Goal: Complete application form

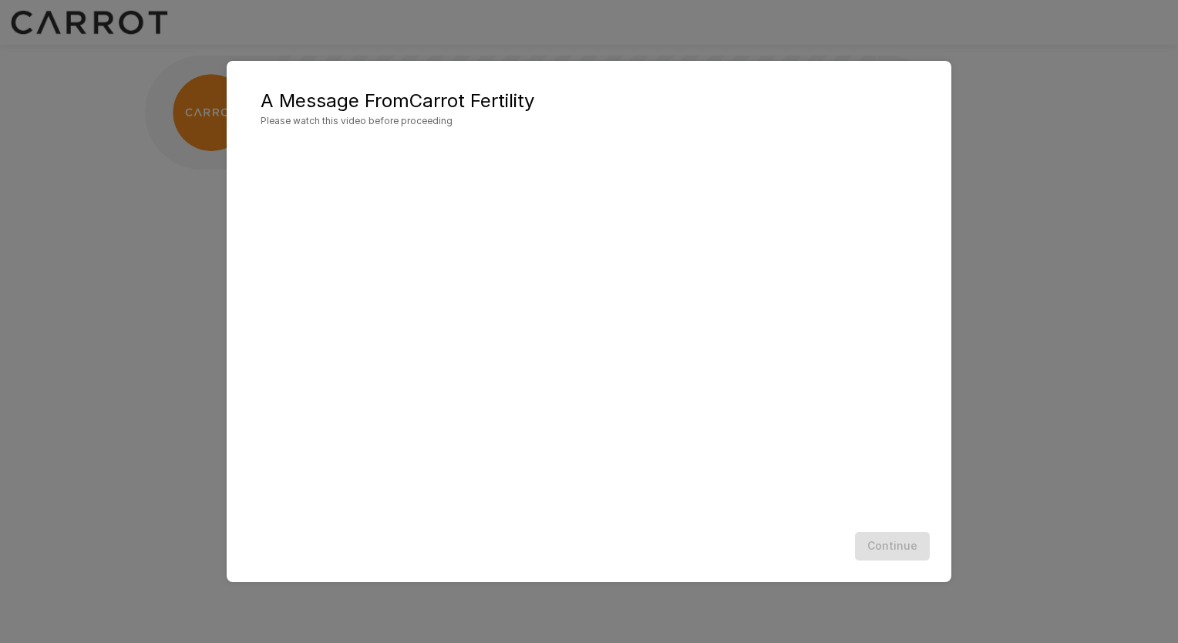
click at [1107, 349] on div "A Message From Carrot Fertility Please watch this video before proceeding Conti…" at bounding box center [589, 321] width 1178 height 643
click at [1112, 291] on div "A Message From Carrot Fertility Please watch this video before proceeding Conti…" at bounding box center [589, 321] width 1178 height 643
click at [1062, 288] on div "A Message From Carrot Fertility Please watch this video before proceeding Conti…" at bounding box center [589, 321] width 1178 height 643
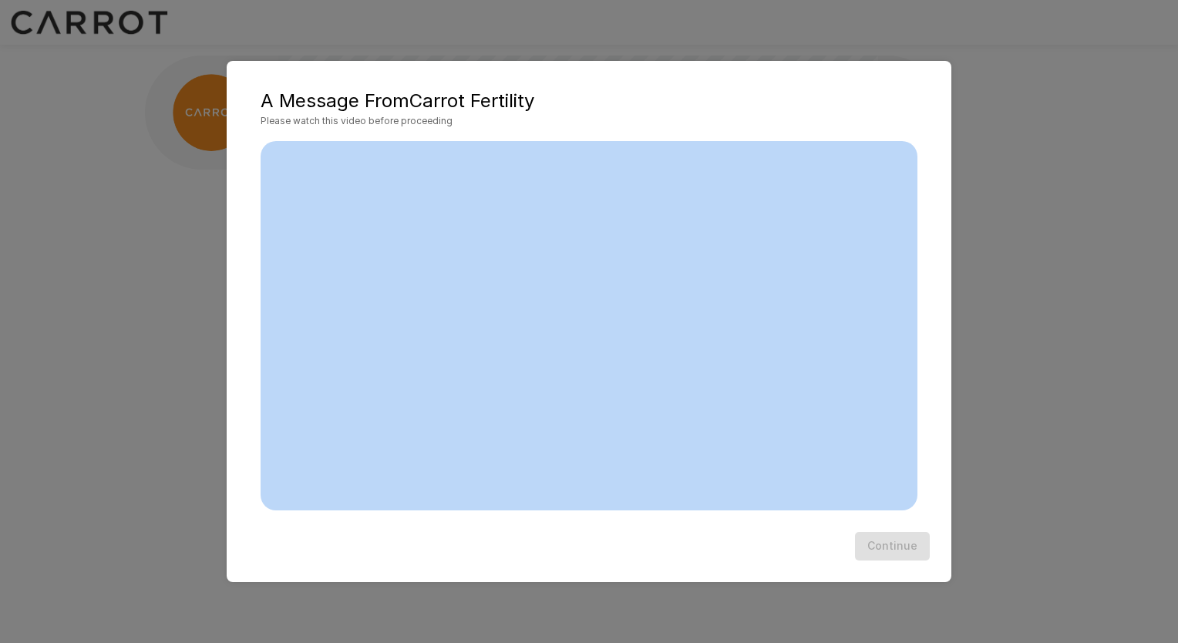
click at [1062, 288] on div "A Message From Carrot Fertility Please watch this video before proceeding Conti…" at bounding box center [589, 321] width 1178 height 643
click at [1010, 298] on div "A Message From Carrot Fertility Please watch this video before proceeding Conti…" at bounding box center [589, 321] width 1178 height 643
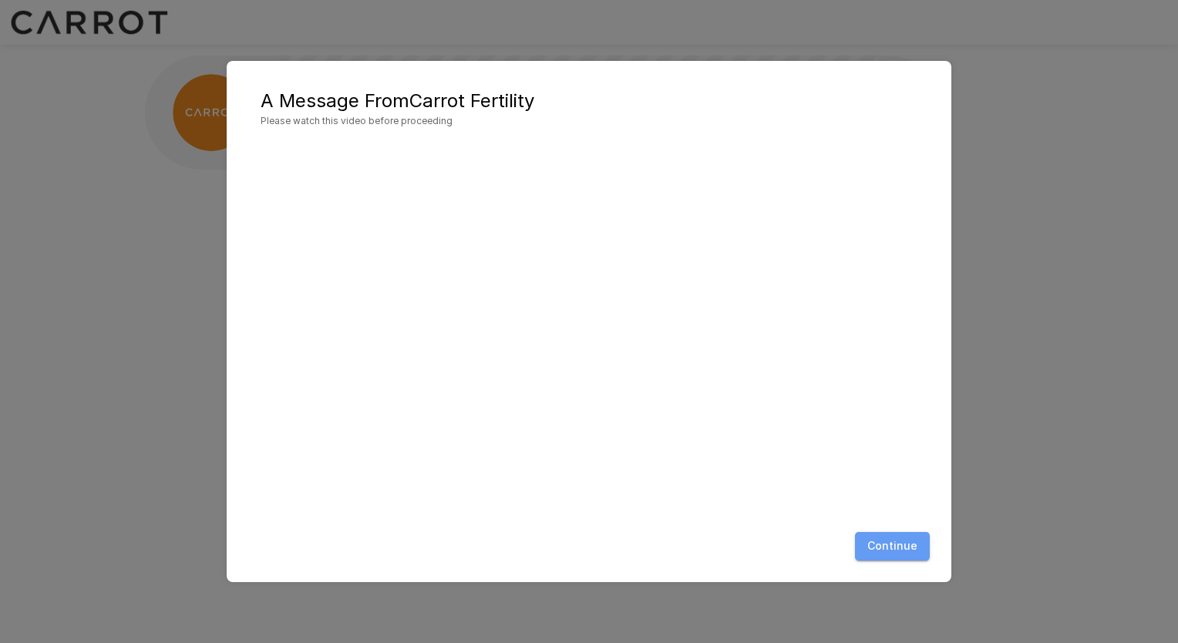
click at [903, 554] on button "Continue" at bounding box center [892, 546] width 75 height 29
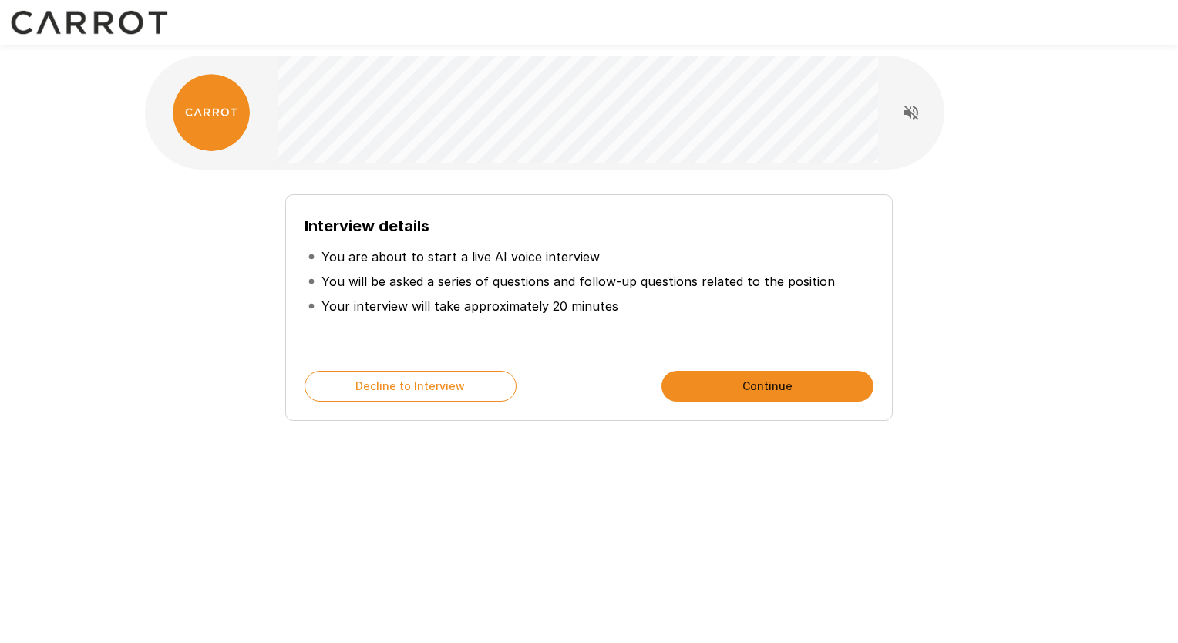
click at [748, 388] on button "Continue" at bounding box center [768, 386] width 212 height 31
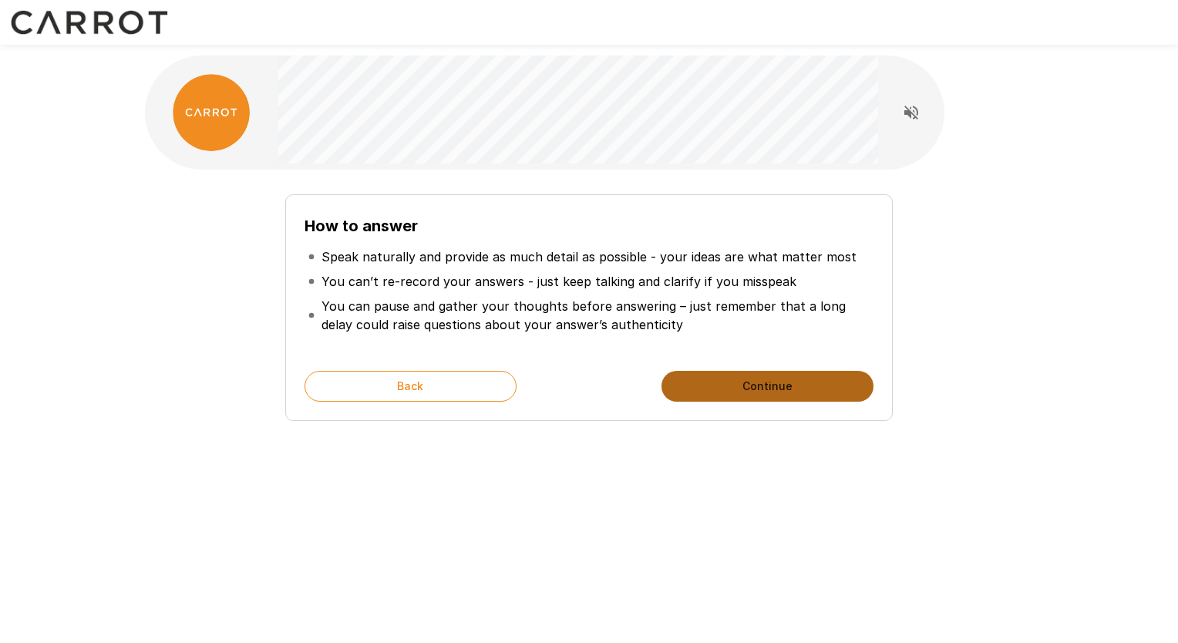
click at [748, 387] on button "Continue" at bounding box center [768, 386] width 212 height 31
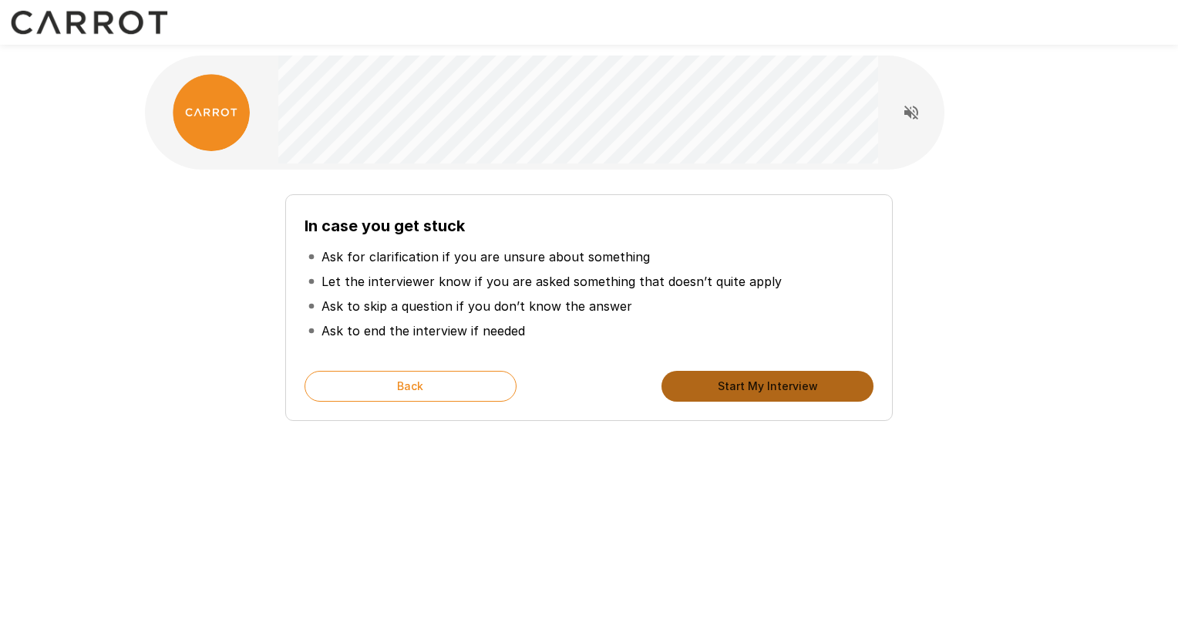
click at [748, 387] on button "Start My Interview" at bounding box center [768, 386] width 212 height 31
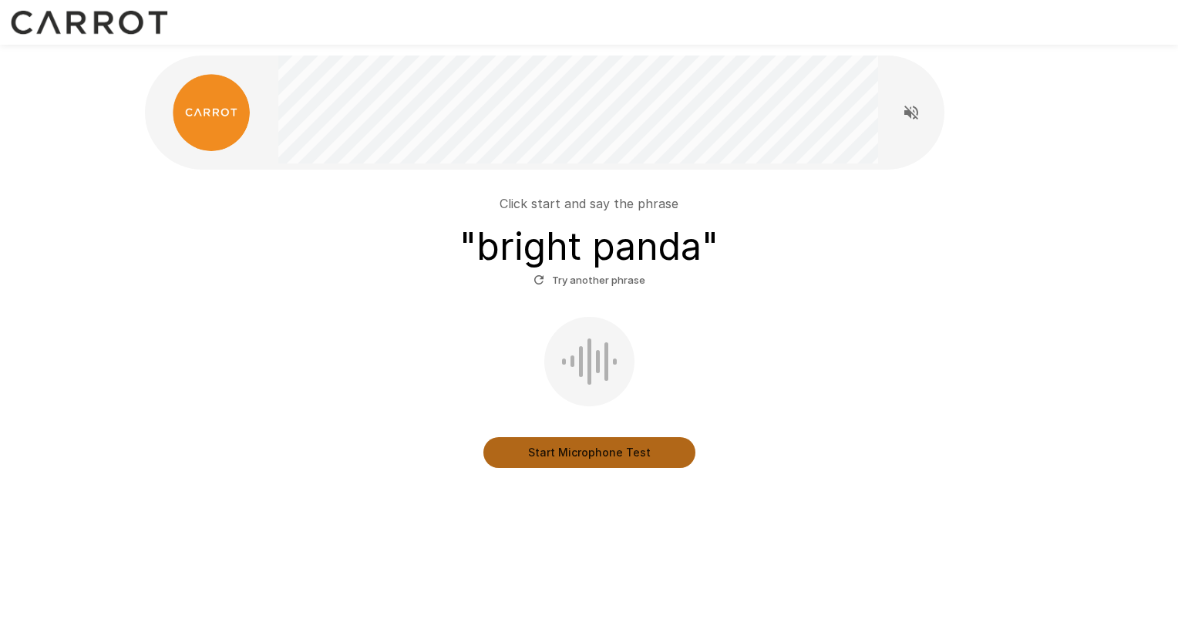
click at [591, 456] on button "Start Microphone Test" at bounding box center [590, 452] width 212 height 31
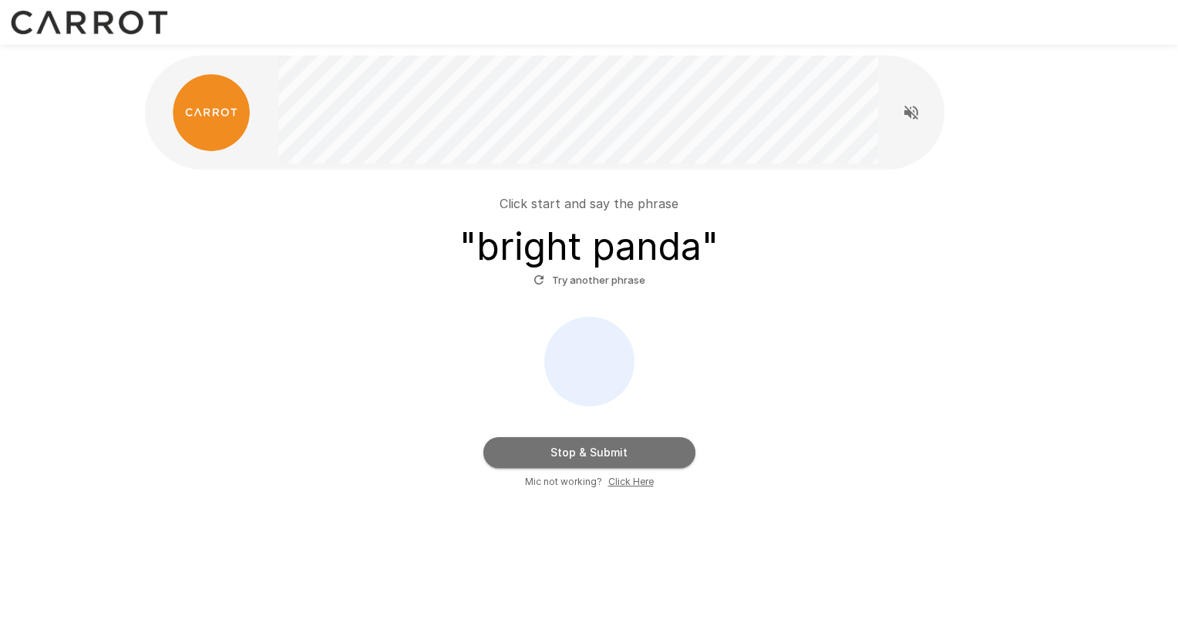
click at [591, 456] on button "Stop & Submit" at bounding box center [590, 452] width 212 height 31
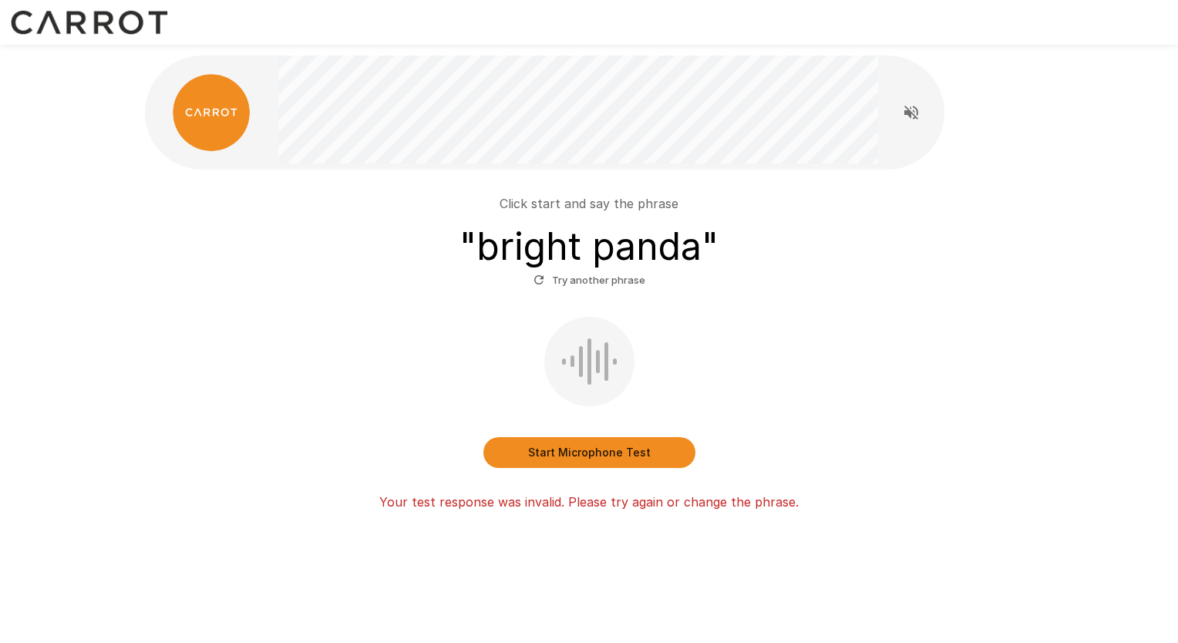
click at [587, 453] on button "Start Microphone Test" at bounding box center [590, 452] width 212 height 31
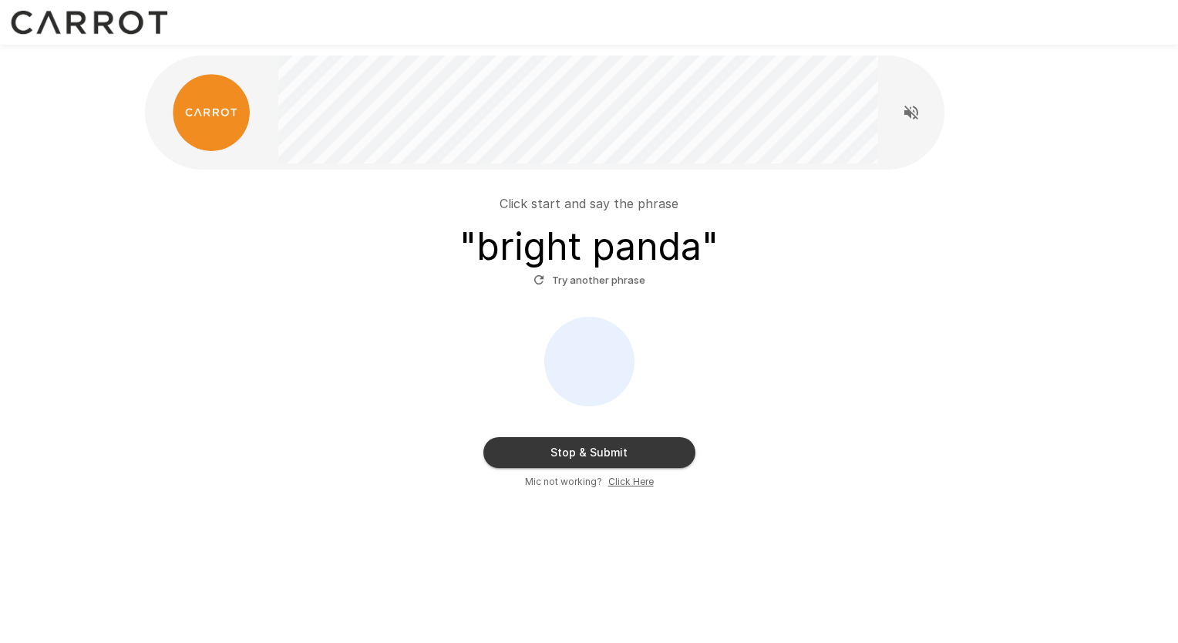
click at [587, 453] on button "Stop & Submit" at bounding box center [590, 452] width 212 height 31
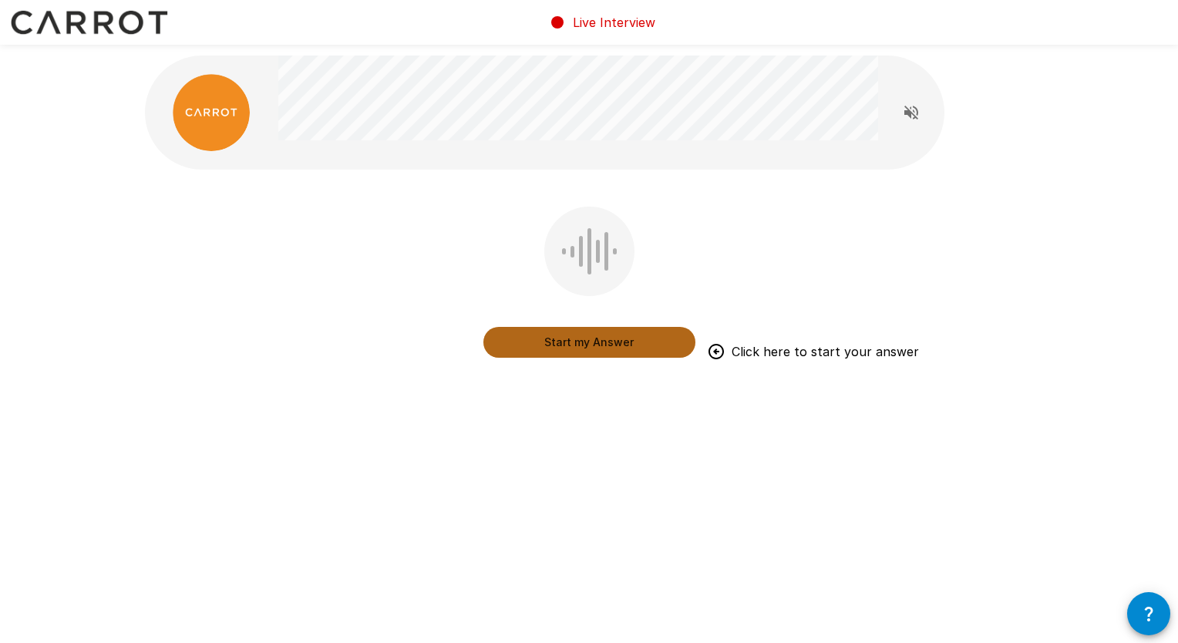
click at [577, 347] on button "Start my Answer" at bounding box center [590, 342] width 212 height 31
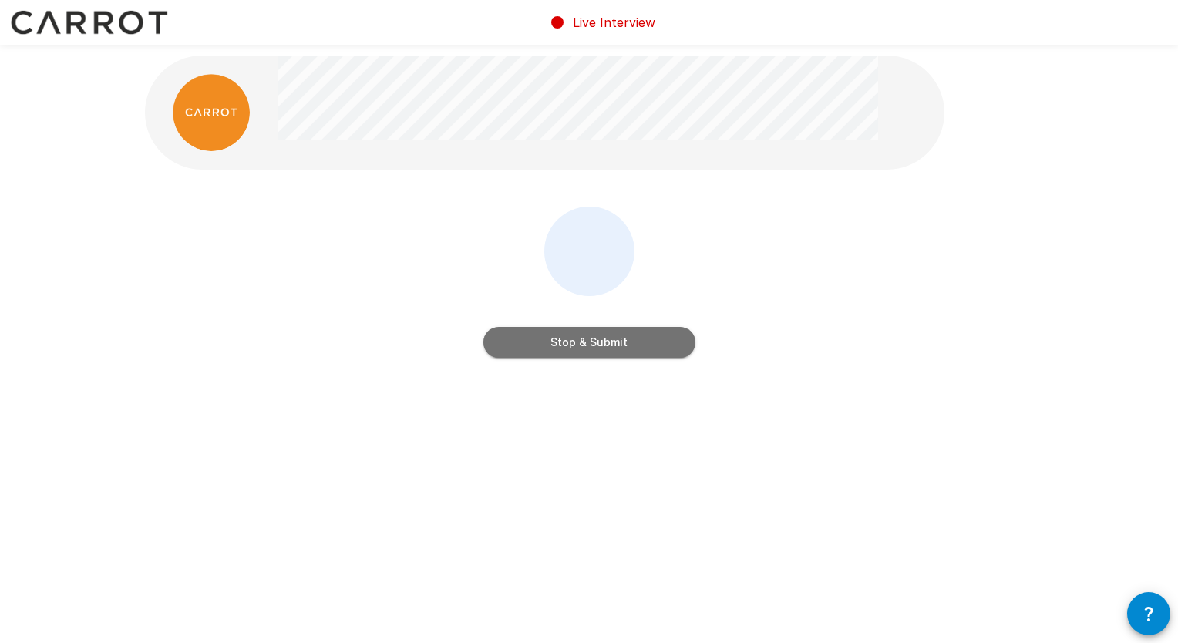
click at [589, 345] on button "Stop & Submit" at bounding box center [590, 342] width 212 height 31
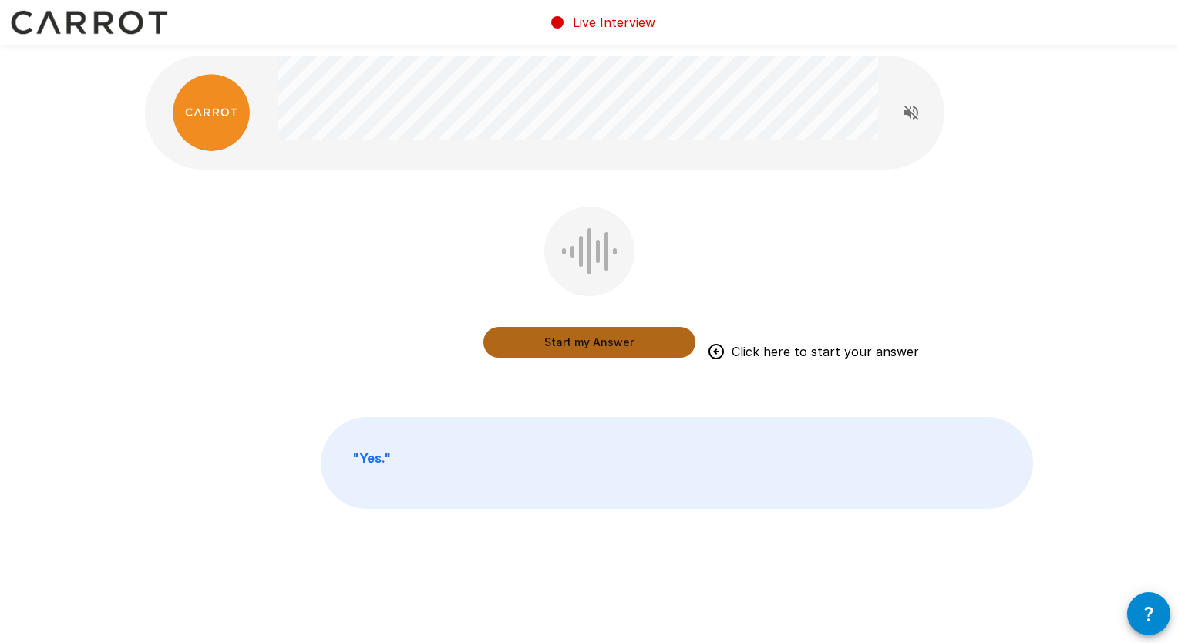
click at [584, 342] on button "Start my Answer" at bounding box center [590, 342] width 212 height 31
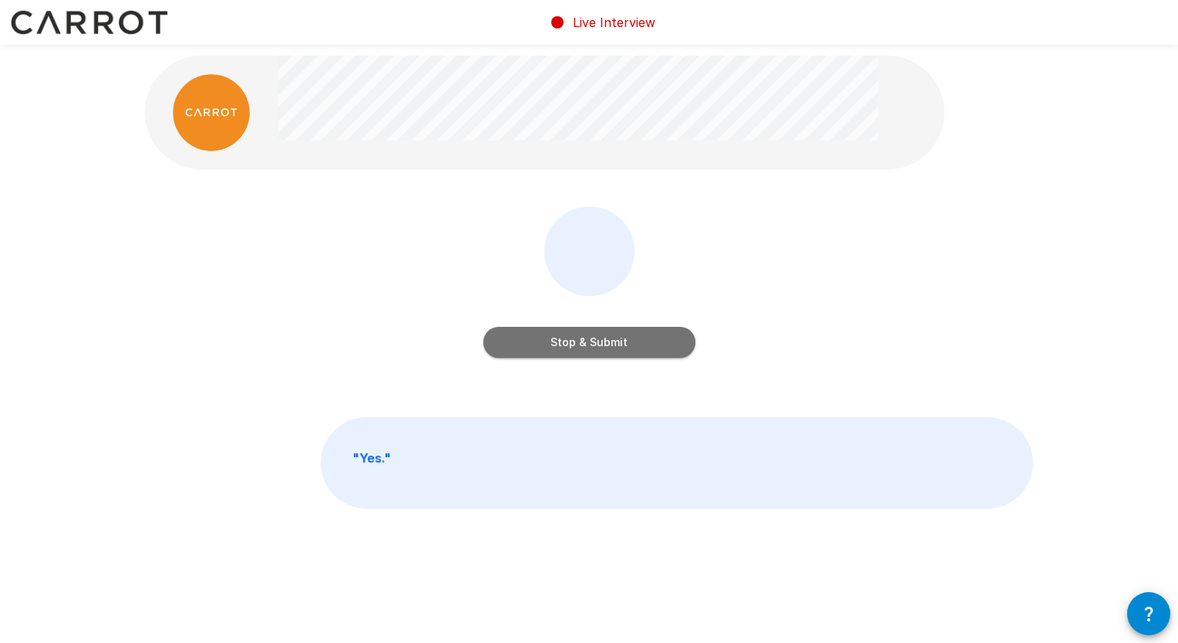
click at [584, 342] on button "Stop & Submit" at bounding box center [590, 342] width 212 height 31
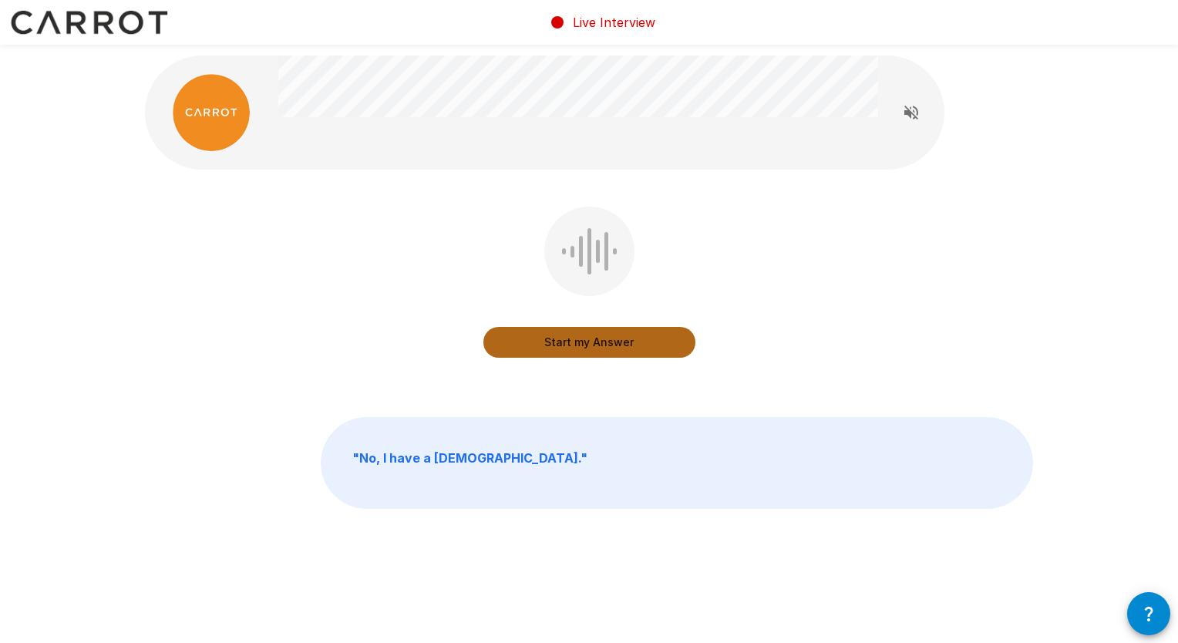
click at [580, 345] on button "Start my Answer" at bounding box center [590, 342] width 212 height 31
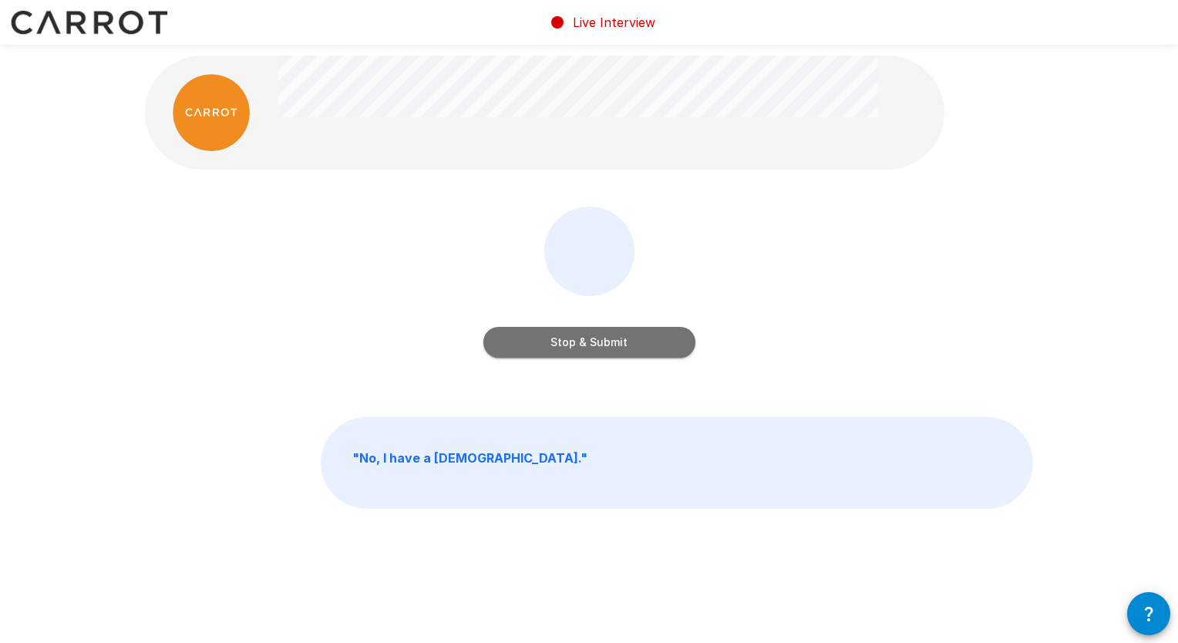
click at [580, 345] on button "Stop & Submit" at bounding box center [590, 342] width 212 height 31
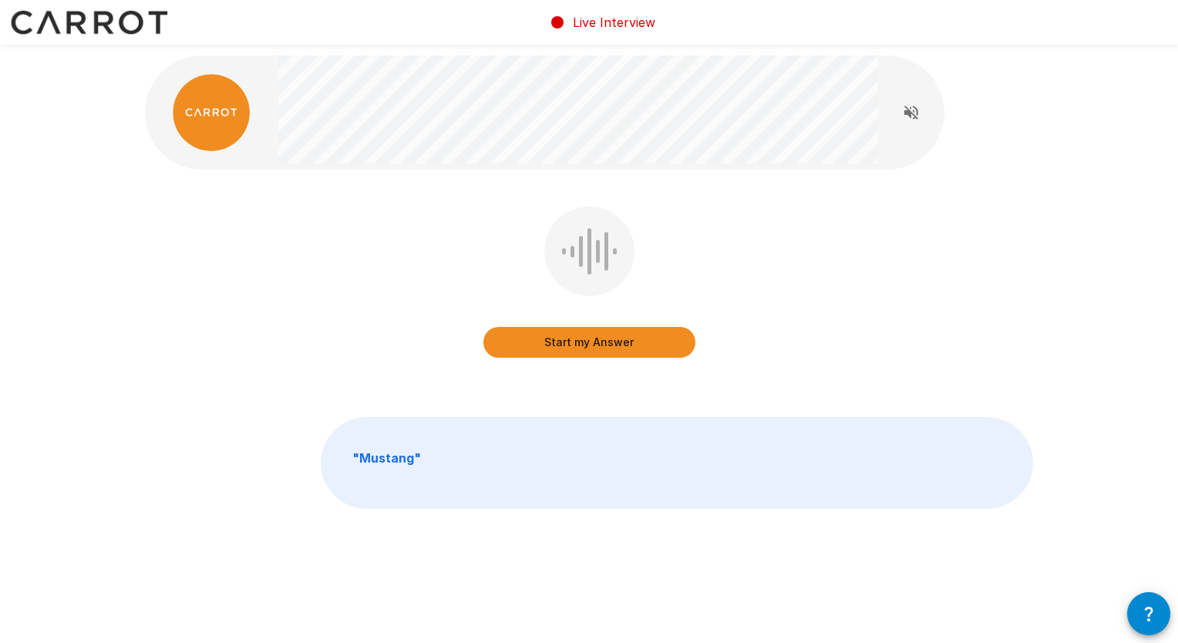
click at [580, 345] on button "Start my Answer" at bounding box center [590, 342] width 212 height 31
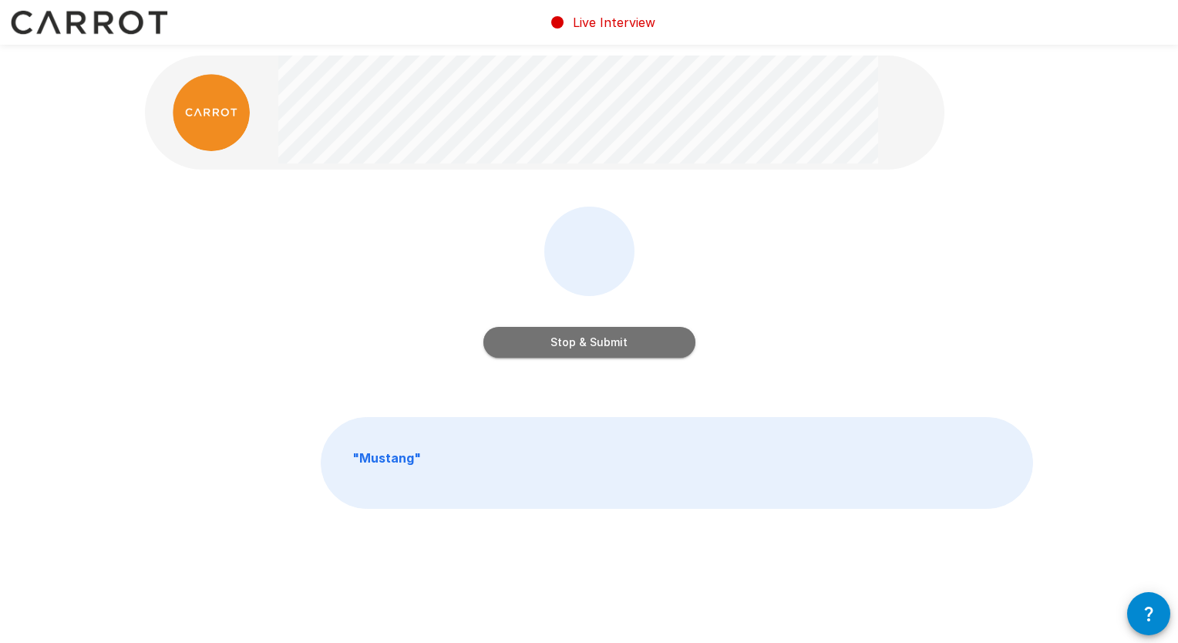
click at [580, 345] on button "Stop & Submit" at bounding box center [590, 342] width 212 height 31
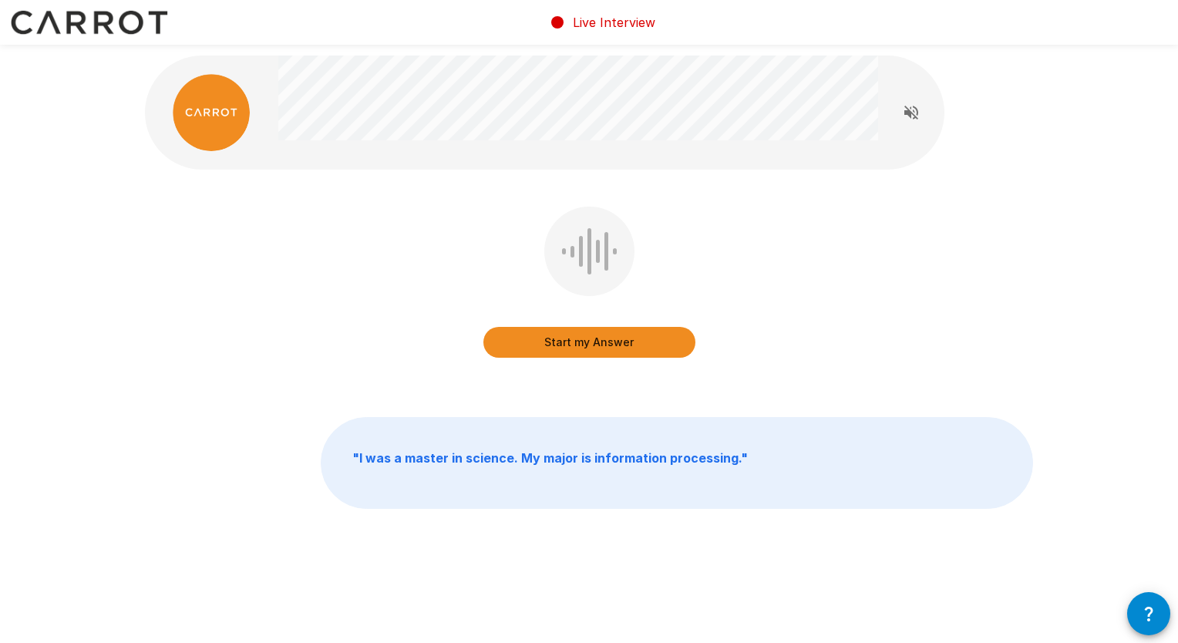
click at [580, 345] on button "Start my Answer" at bounding box center [590, 342] width 212 height 31
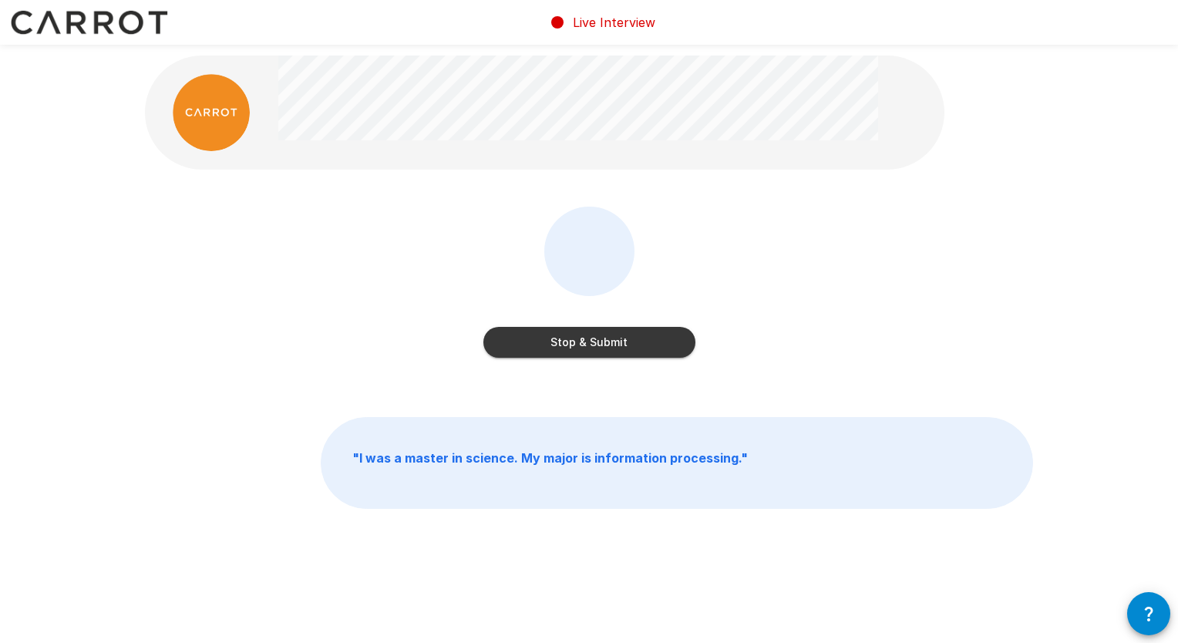
click at [580, 345] on button "Stop & Submit" at bounding box center [590, 342] width 212 height 31
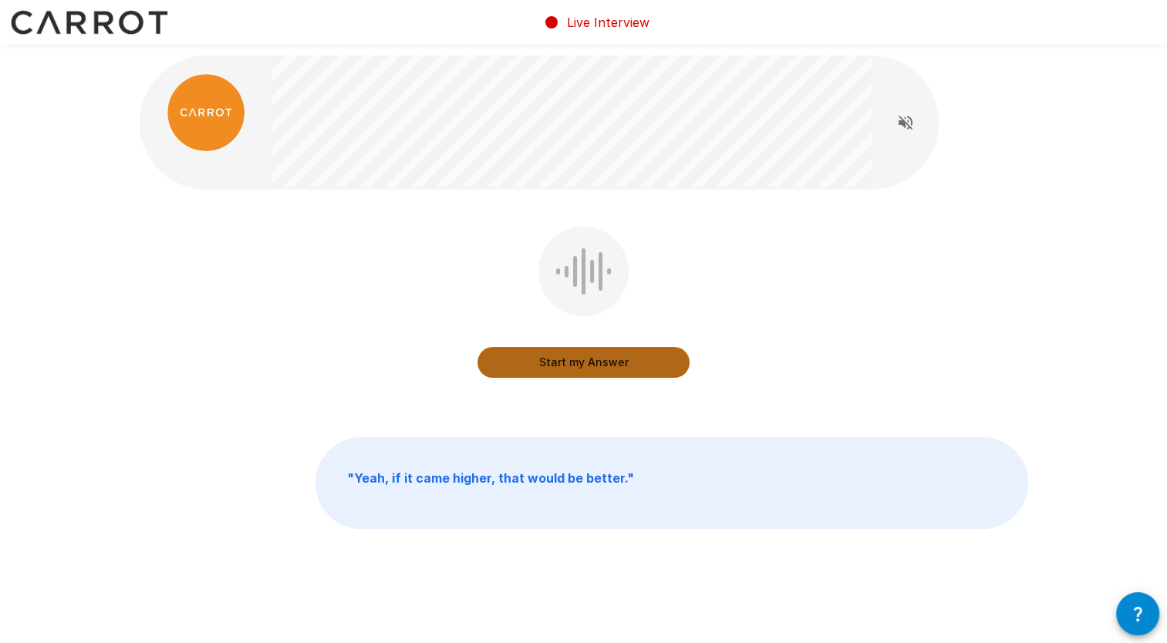
click at [577, 360] on button "Start my Answer" at bounding box center [583, 362] width 212 height 31
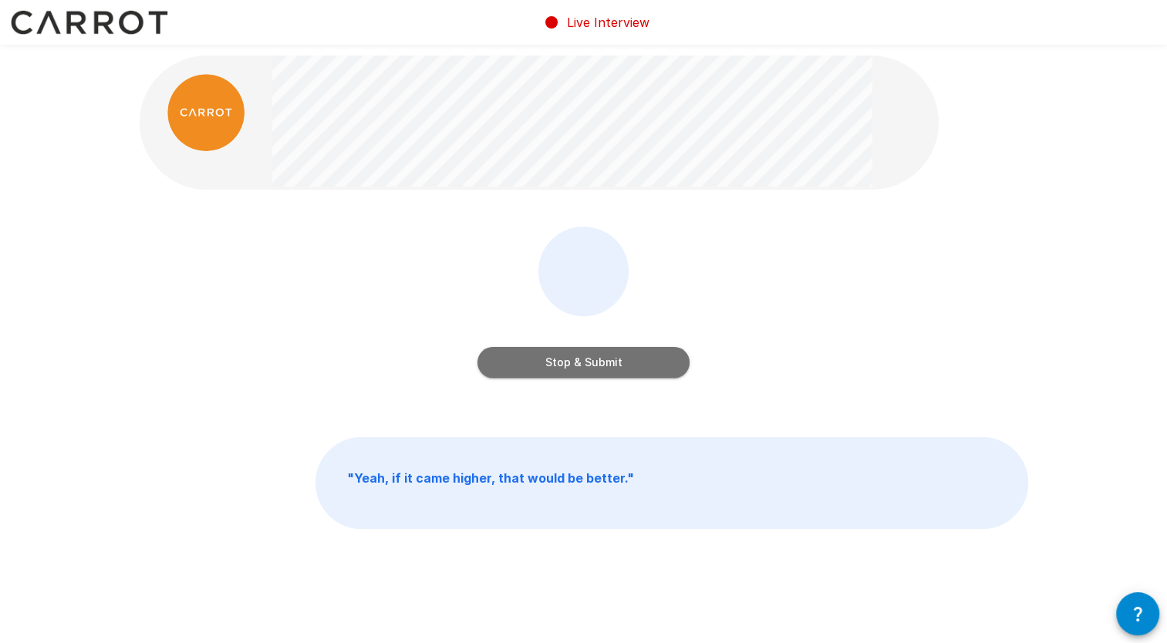
click at [576, 356] on button "Stop & Submit" at bounding box center [583, 362] width 212 height 31
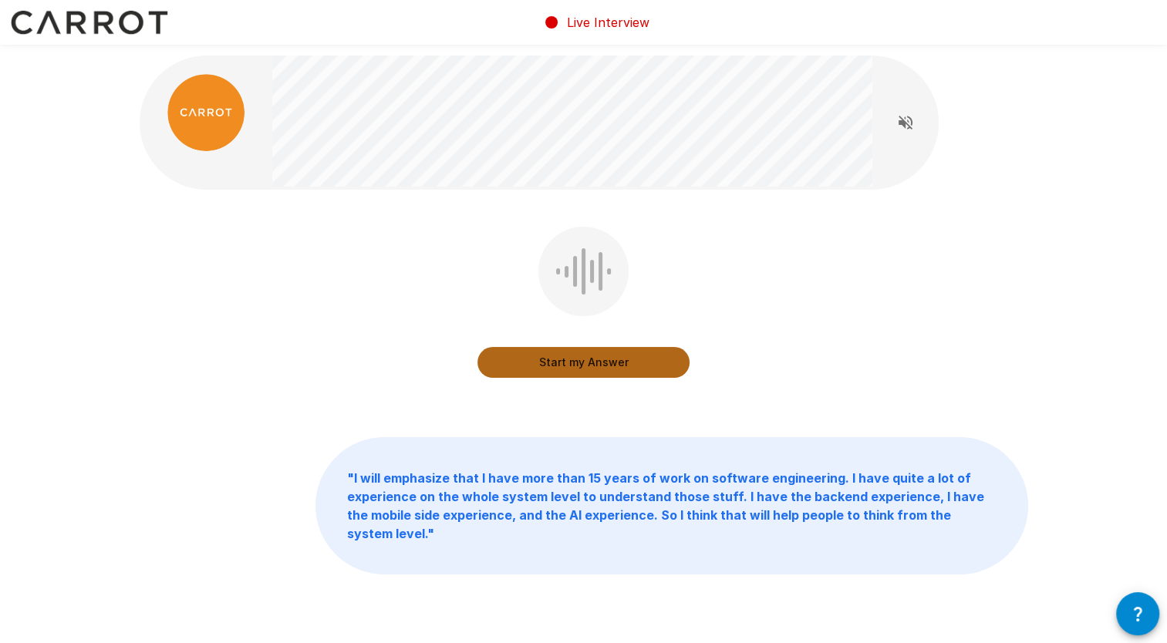
click at [571, 362] on button "Start my Answer" at bounding box center [583, 362] width 212 height 31
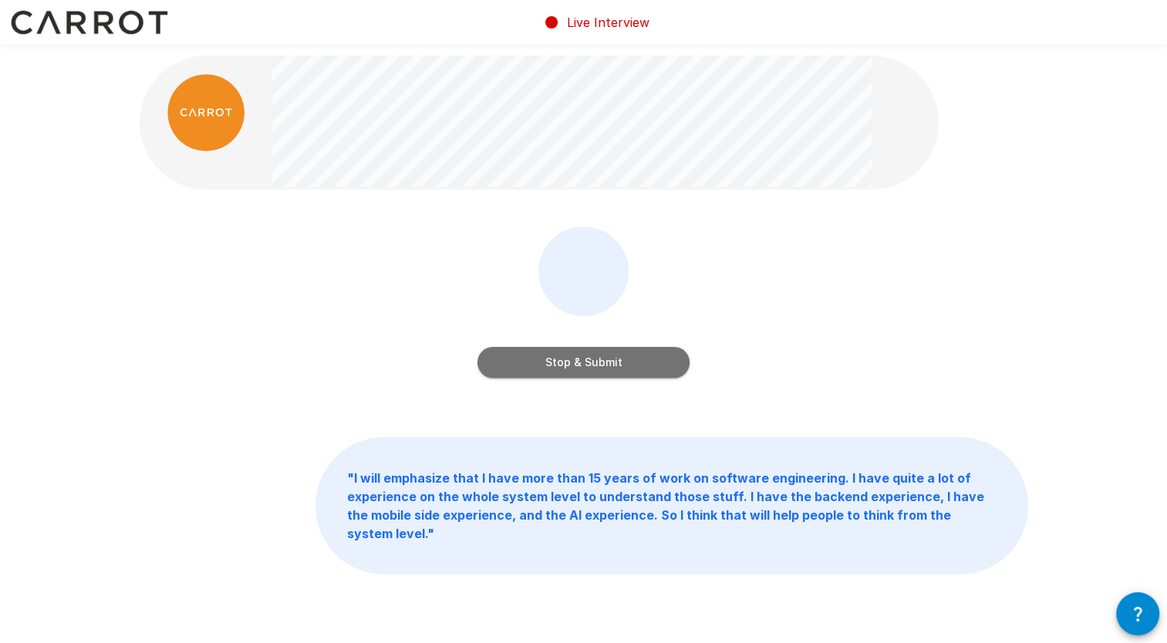
click at [571, 362] on button "Stop & Submit" at bounding box center [583, 362] width 212 height 31
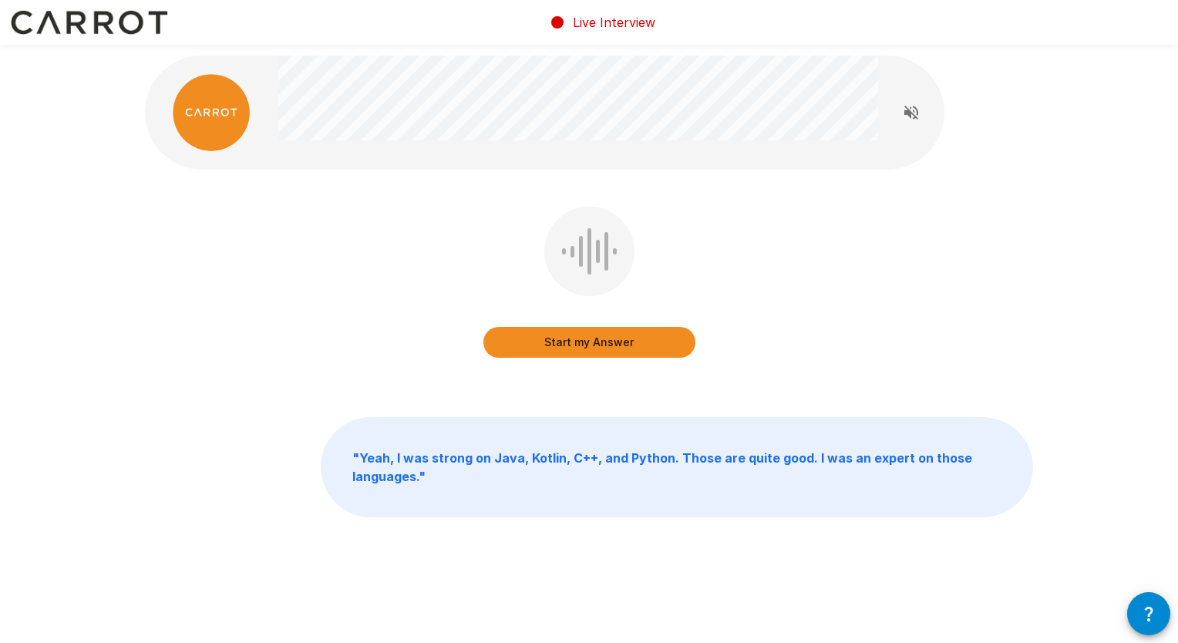
click at [572, 345] on button "Start my Answer" at bounding box center [590, 342] width 212 height 31
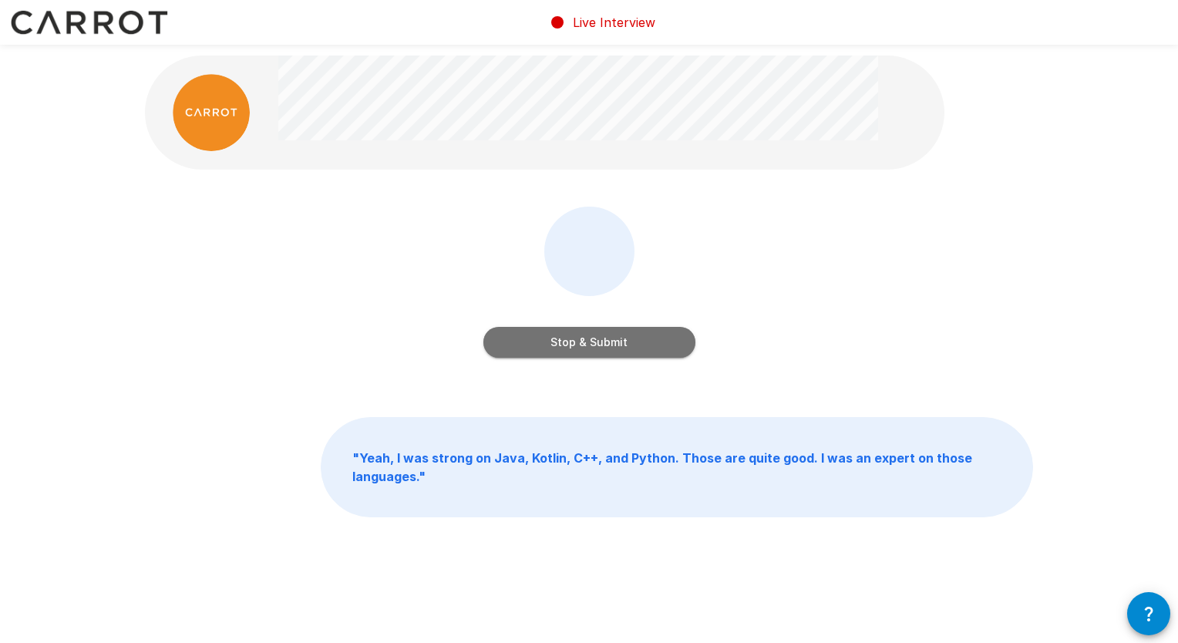
click at [572, 345] on button "Stop & Submit" at bounding box center [590, 342] width 212 height 31
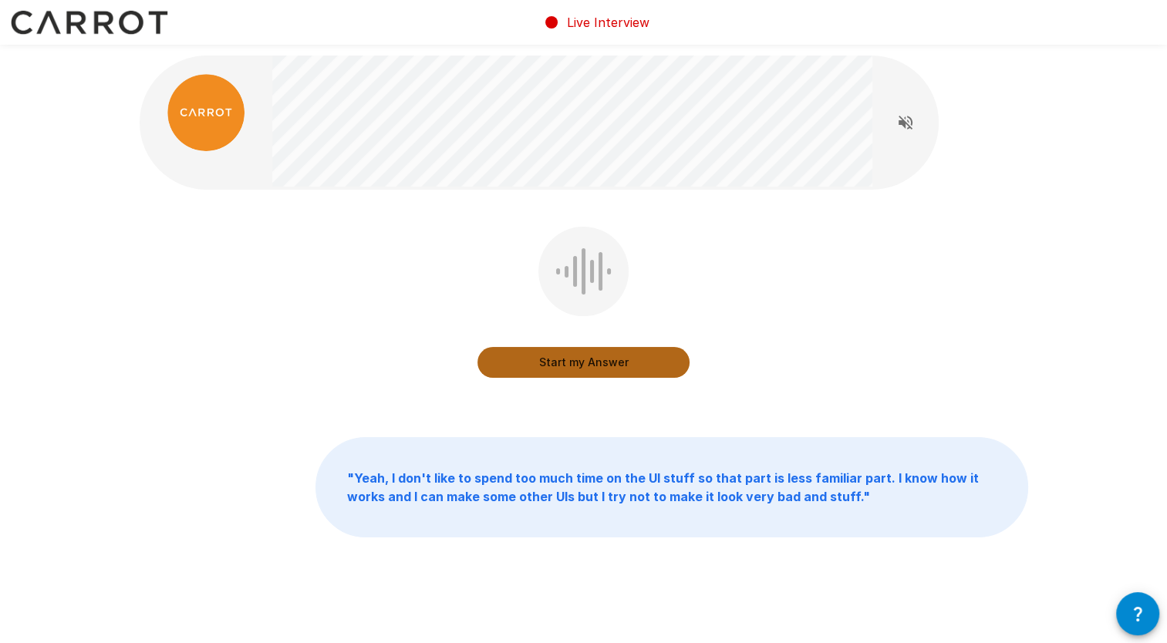
click at [577, 359] on button "Start my Answer" at bounding box center [583, 362] width 212 height 31
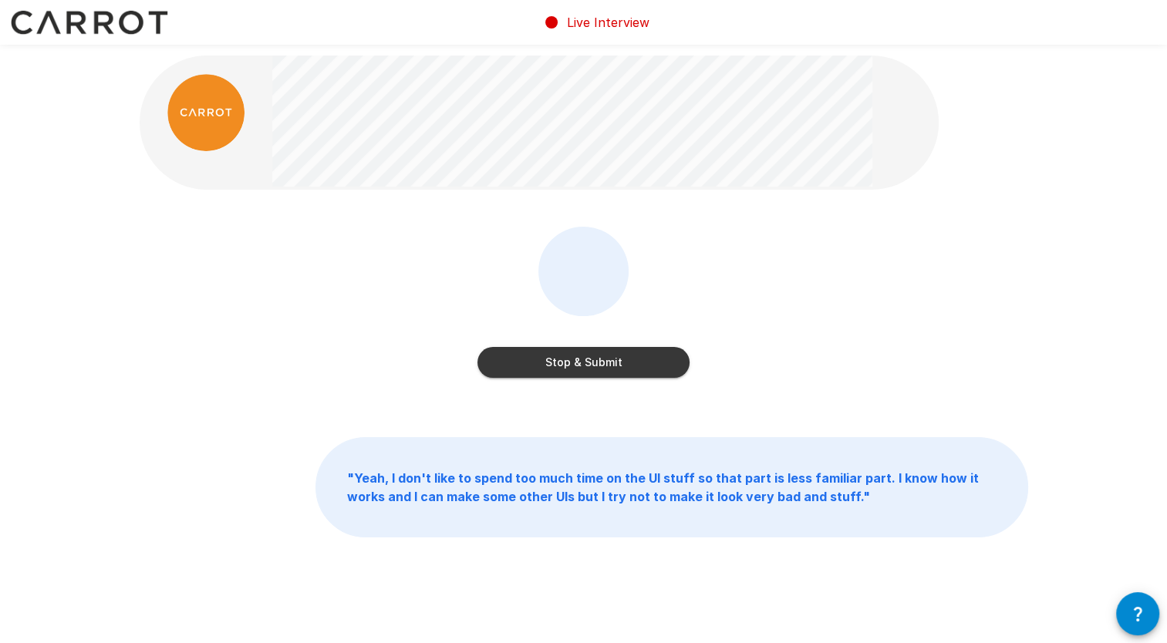
click at [577, 359] on button "Stop & Submit" at bounding box center [583, 362] width 212 height 31
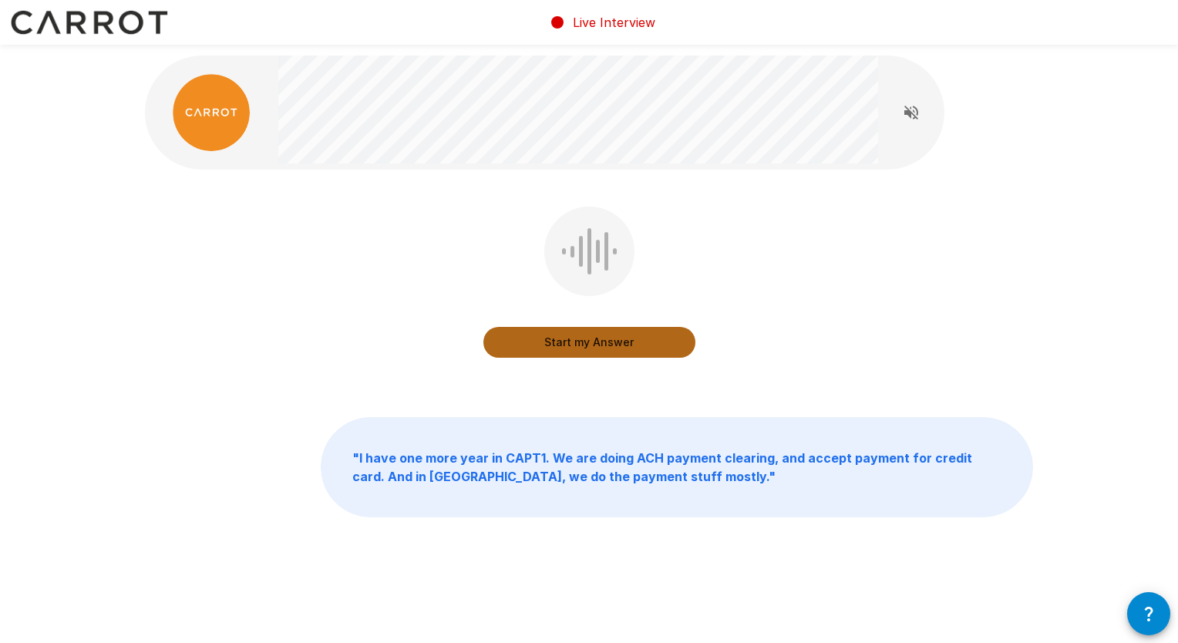
click at [562, 334] on button "Start my Answer" at bounding box center [590, 342] width 212 height 31
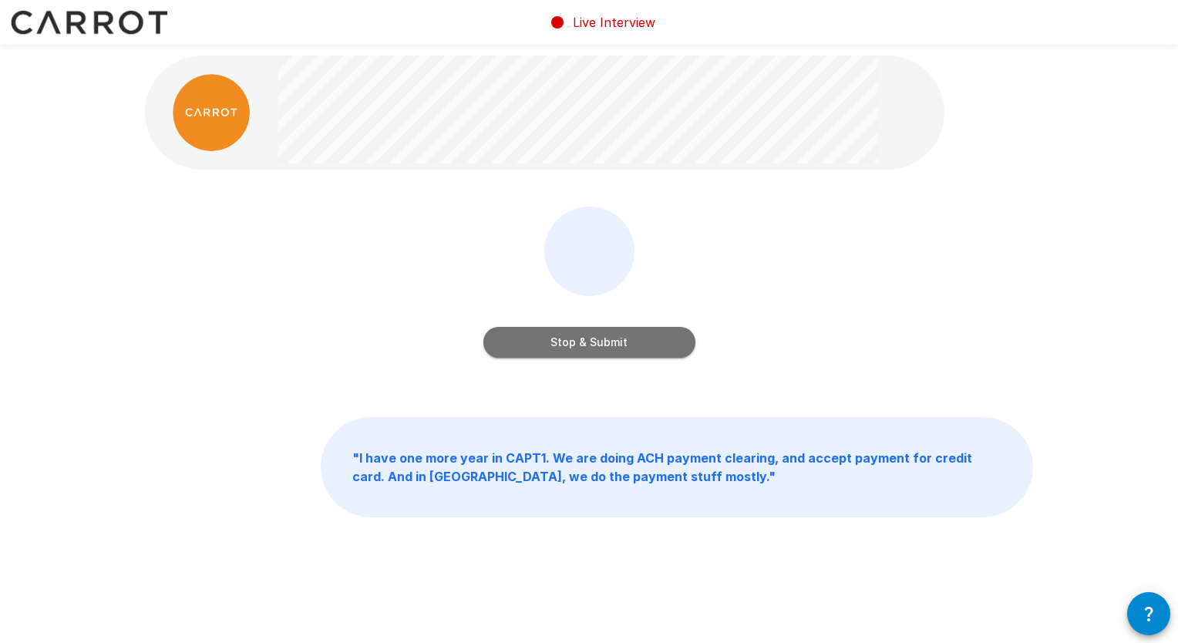
click at [562, 334] on button "Stop & Submit" at bounding box center [590, 342] width 212 height 31
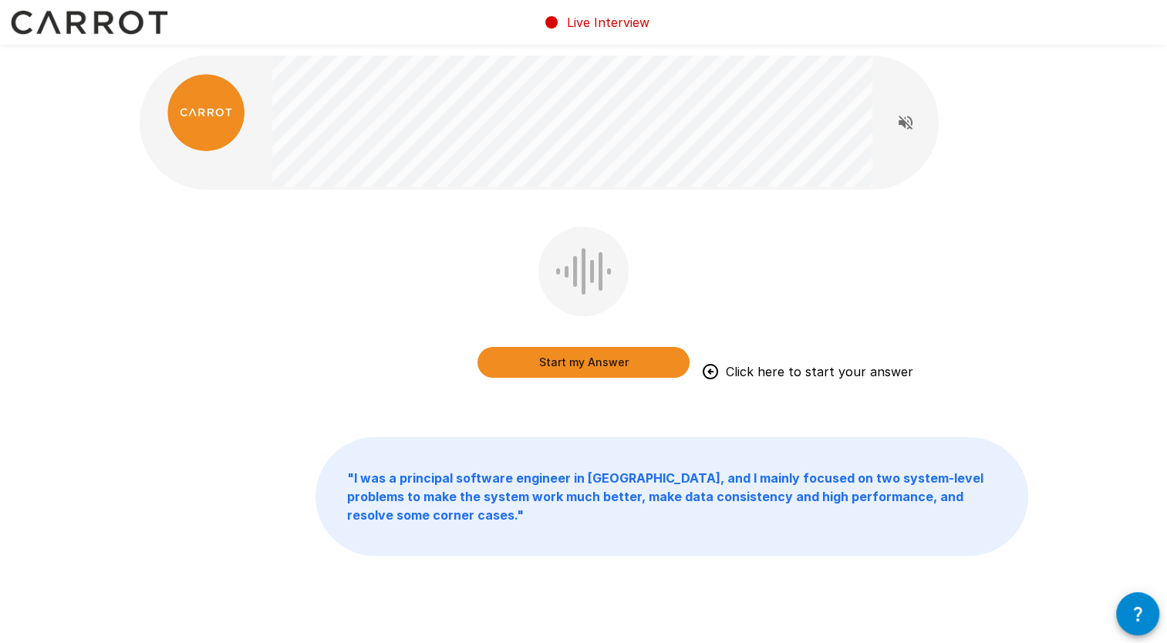
click at [575, 366] on button "Start my Answer" at bounding box center [583, 362] width 212 height 31
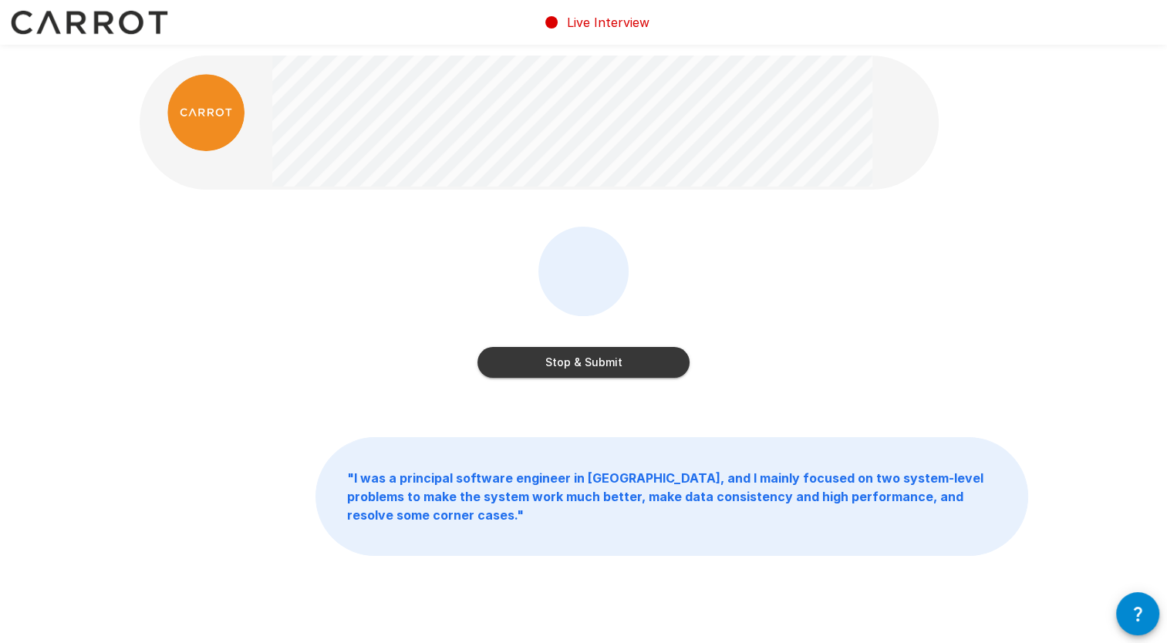
click at [575, 366] on button "Stop & Submit" at bounding box center [583, 362] width 212 height 31
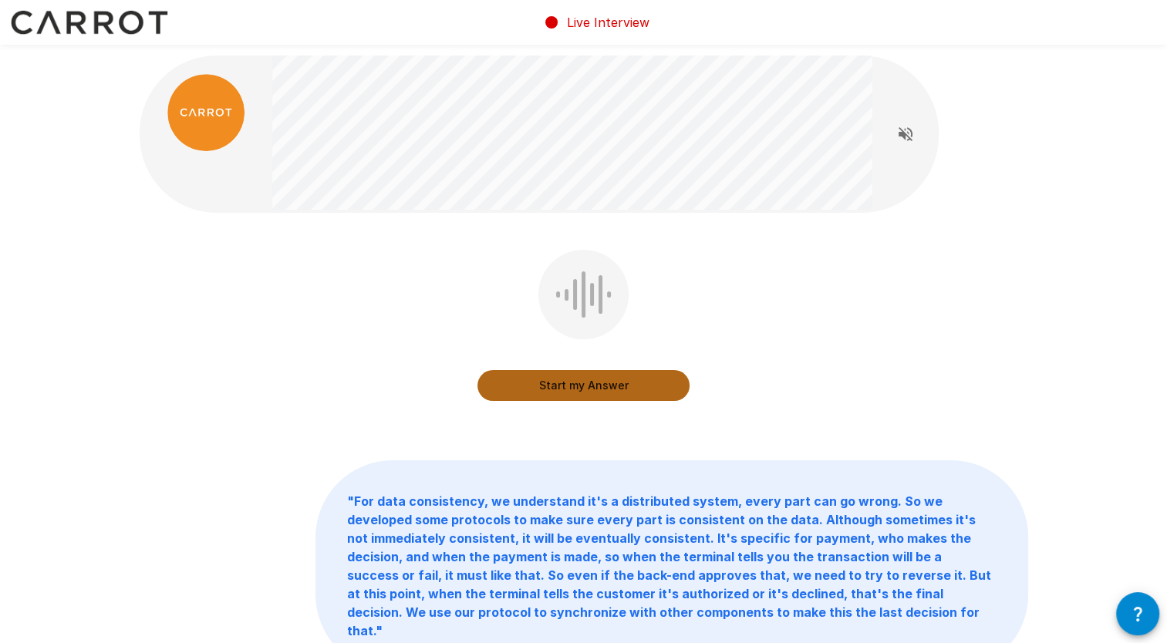
click at [578, 389] on button "Start my Answer" at bounding box center [583, 385] width 212 height 31
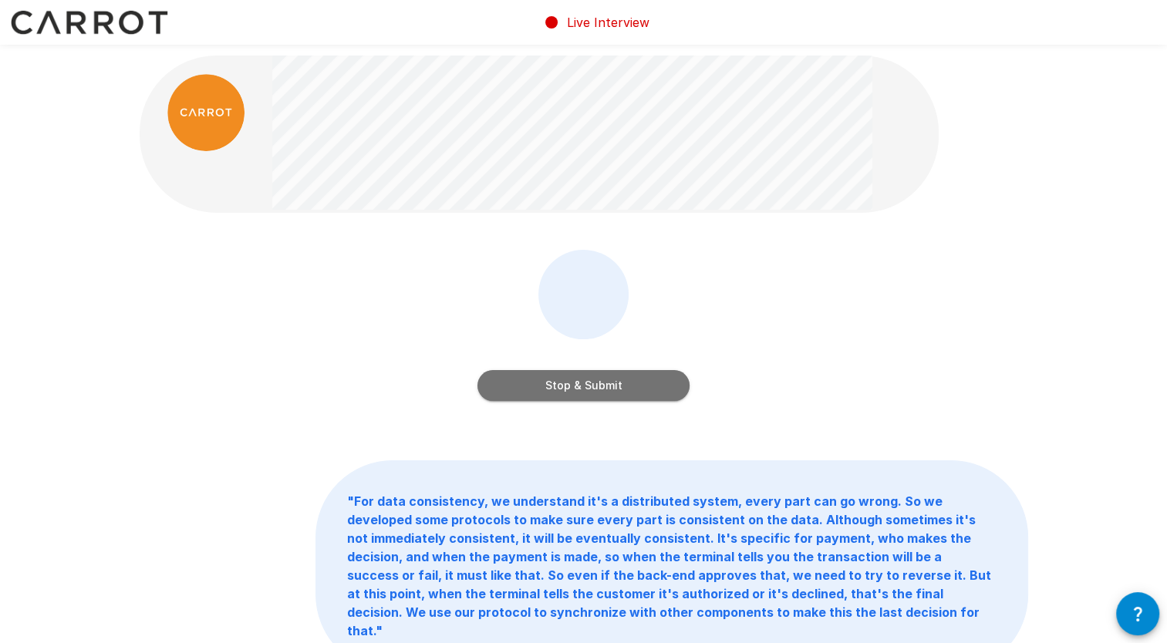
click at [578, 389] on button "Stop & Submit" at bounding box center [583, 385] width 212 height 31
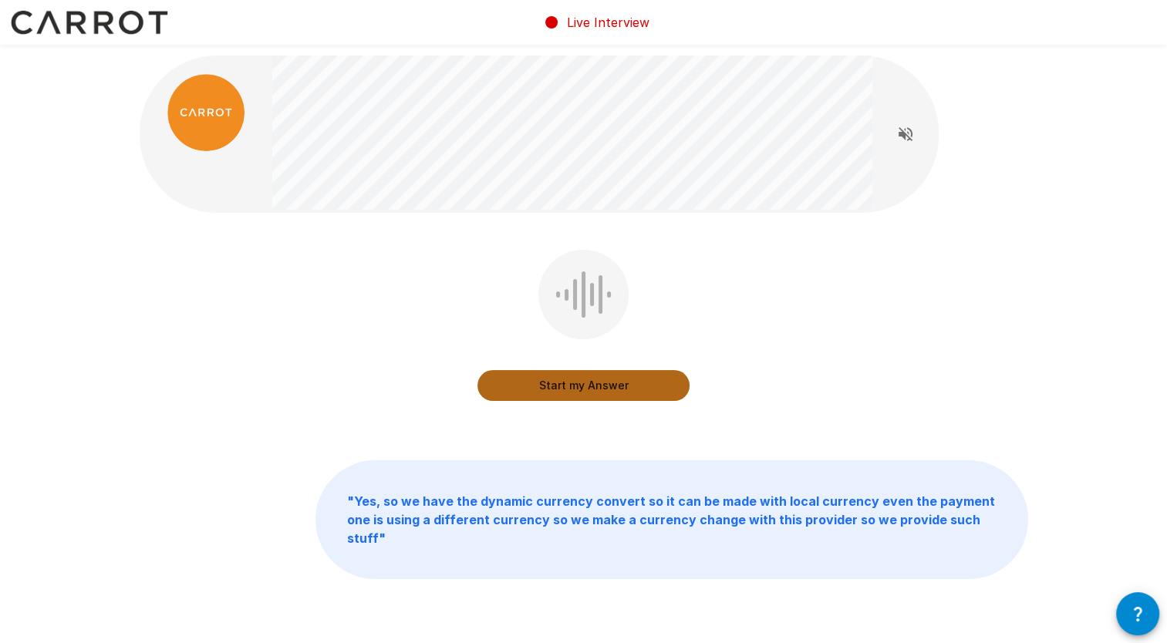
click at [578, 389] on button "Start my Answer" at bounding box center [583, 385] width 212 height 31
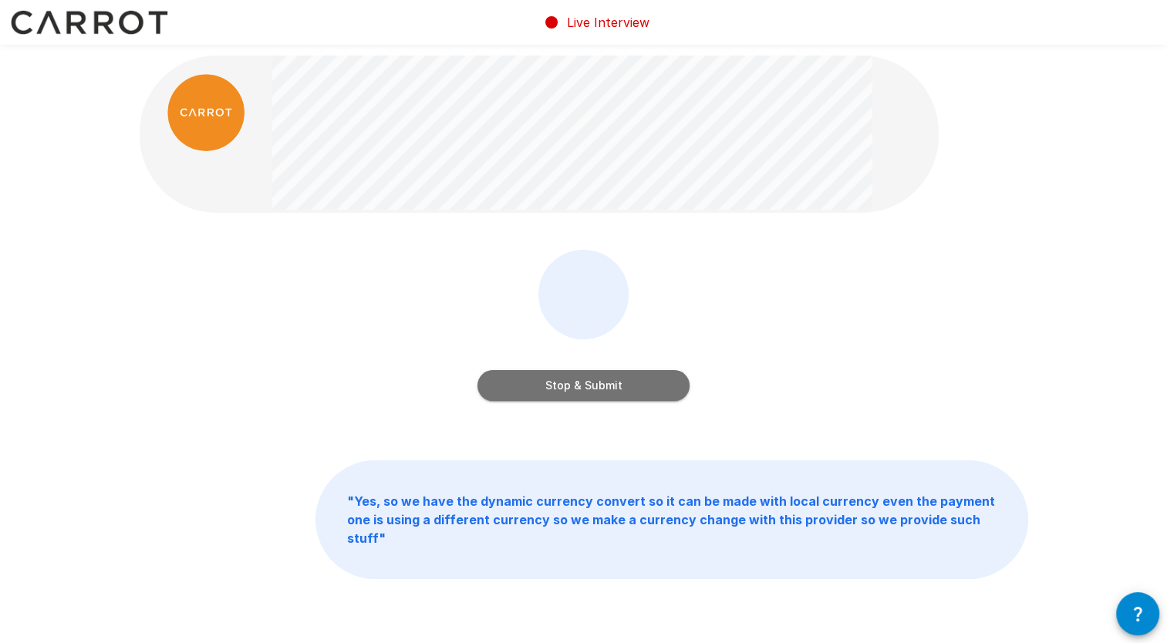
click at [578, 389] on button "Stop & Submit" at bounding box center [583, 385] width 212 height 31
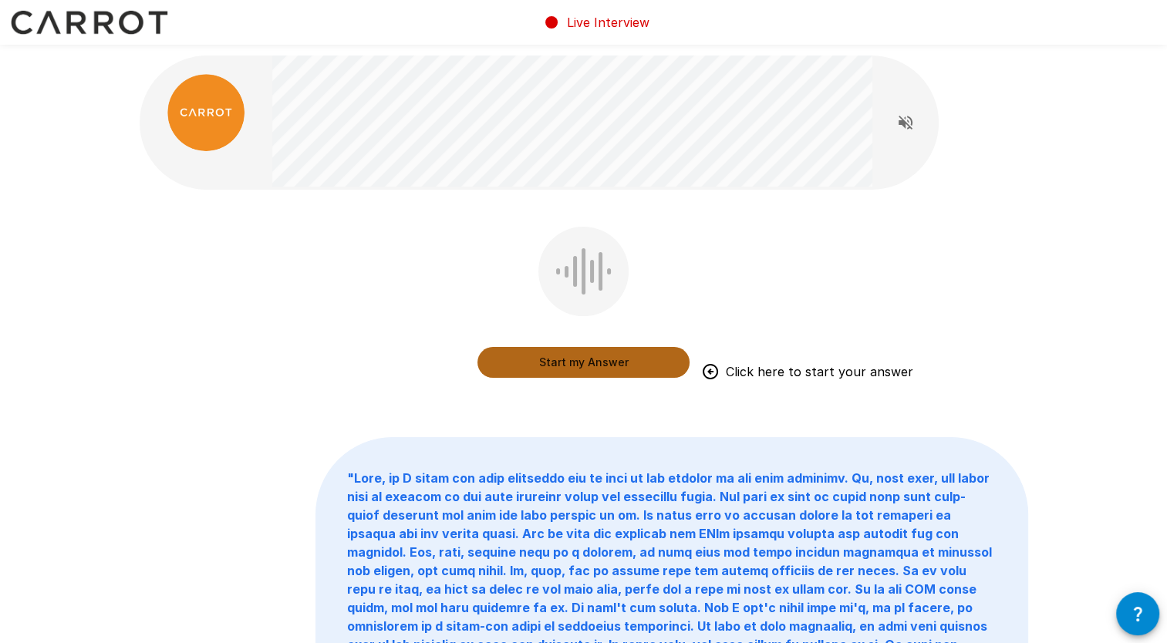
click at [564, 375] on button "Start my Answer" at bounding box center [583, 362] width 212 height 31
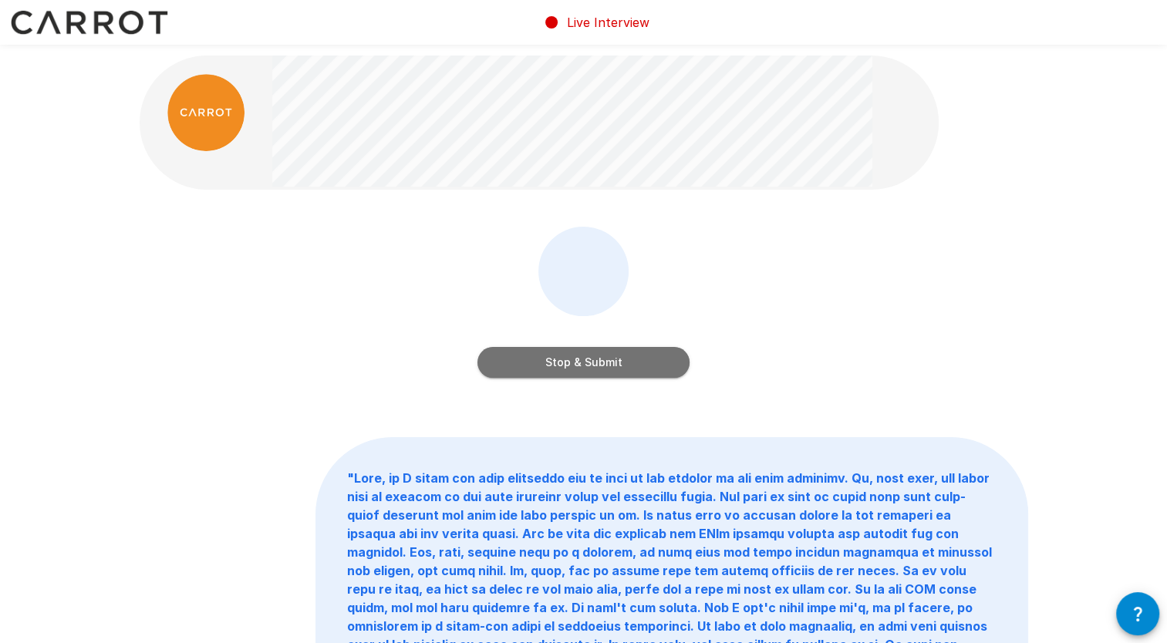
click at [565, 361] on button "Stop & Submit" at bounding box center [583, 362] width 212 height 31
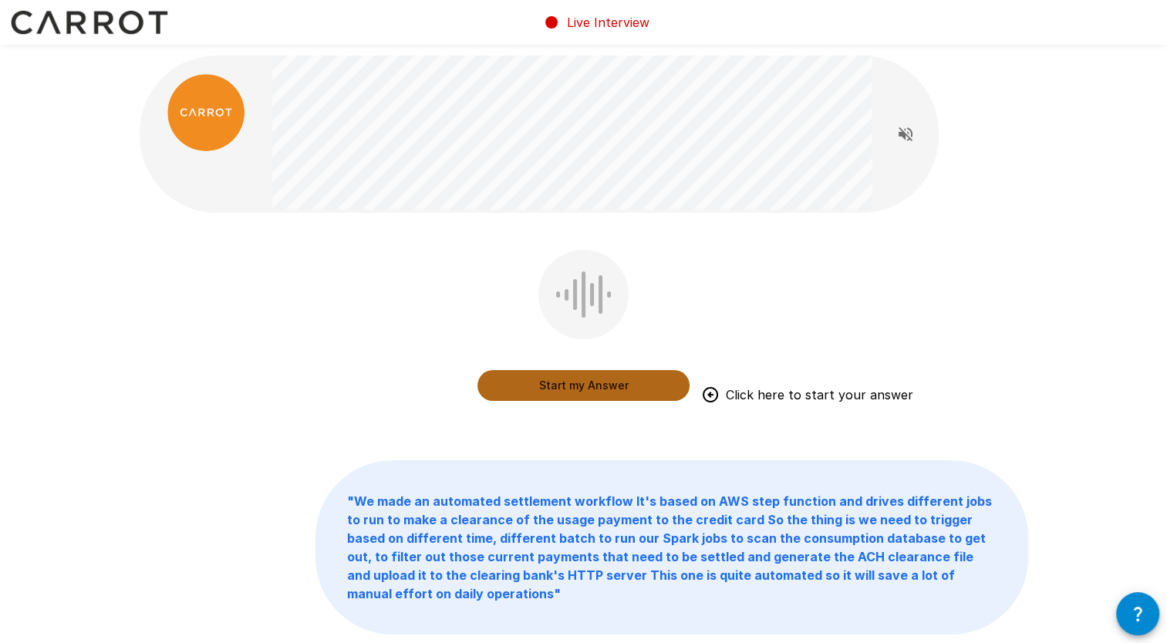
click at [573, 389] on button "Start my Answer" at bounding box center [583, 385] width 212 height 31
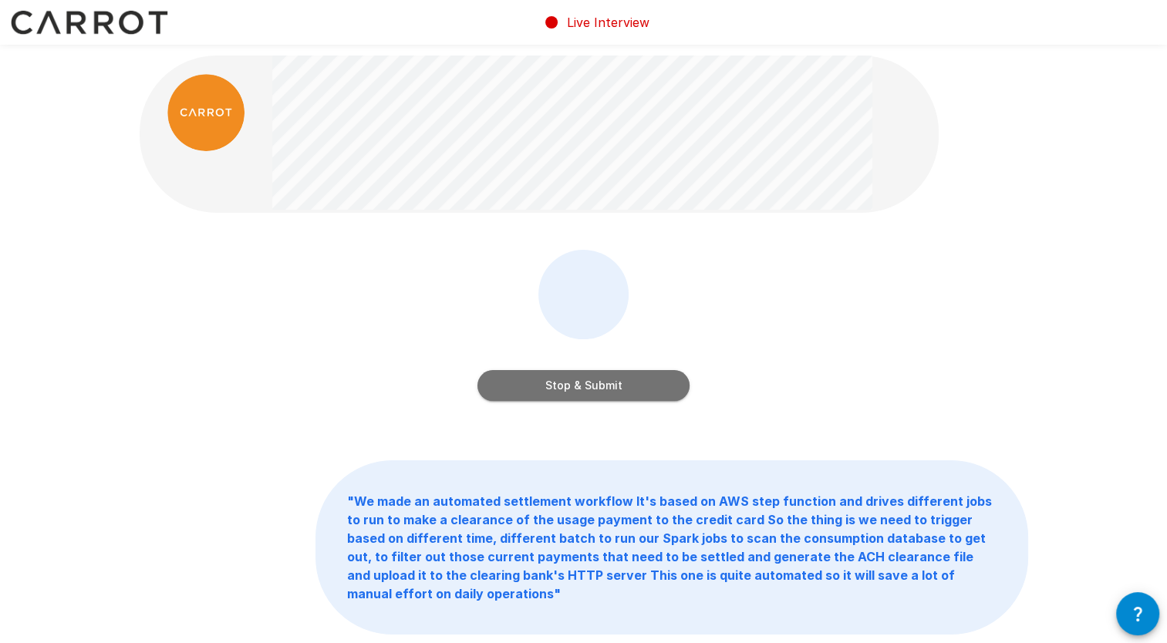
click at [565, 387] on button "Stop & Submit" at bounding box center [583, 385] width 212 height 31
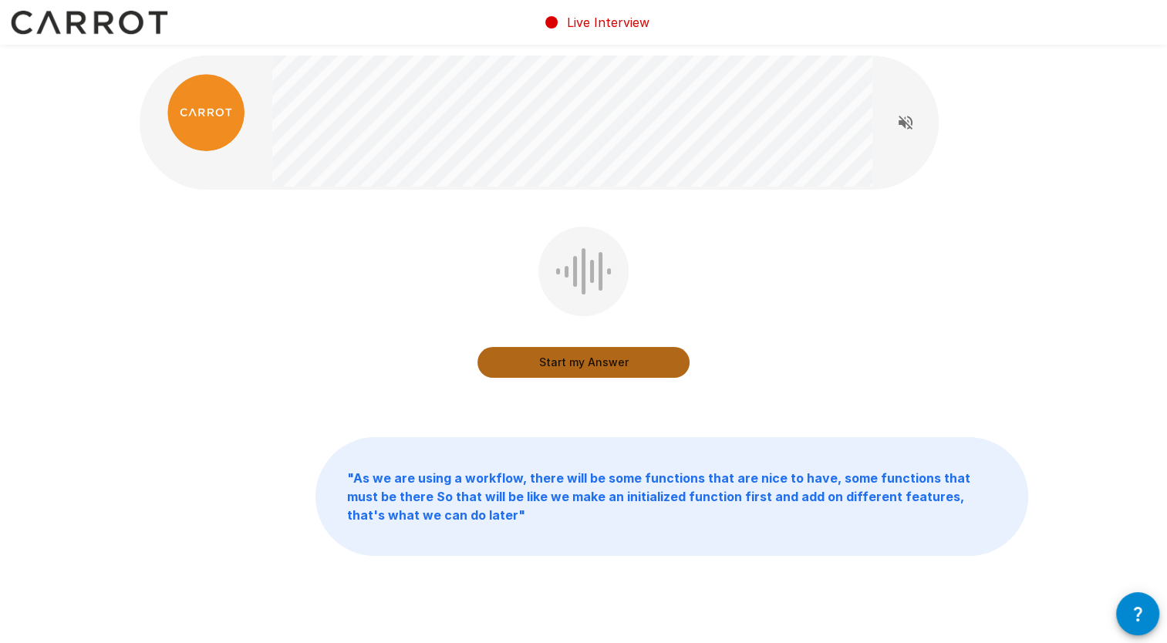
click at [565, 367] on button "Start my Answer" at bounding box center [583, 362] width 212 height 31
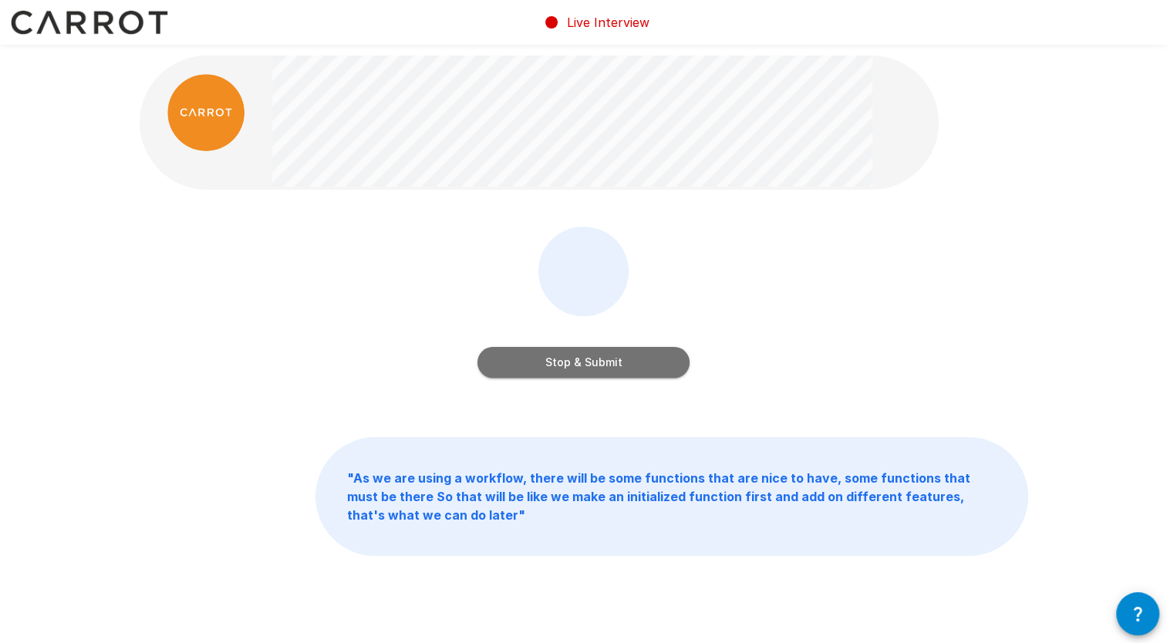
click at [565, 367] on button "Stop & Submit" at bounding box center [583, 362] width 212 height 31
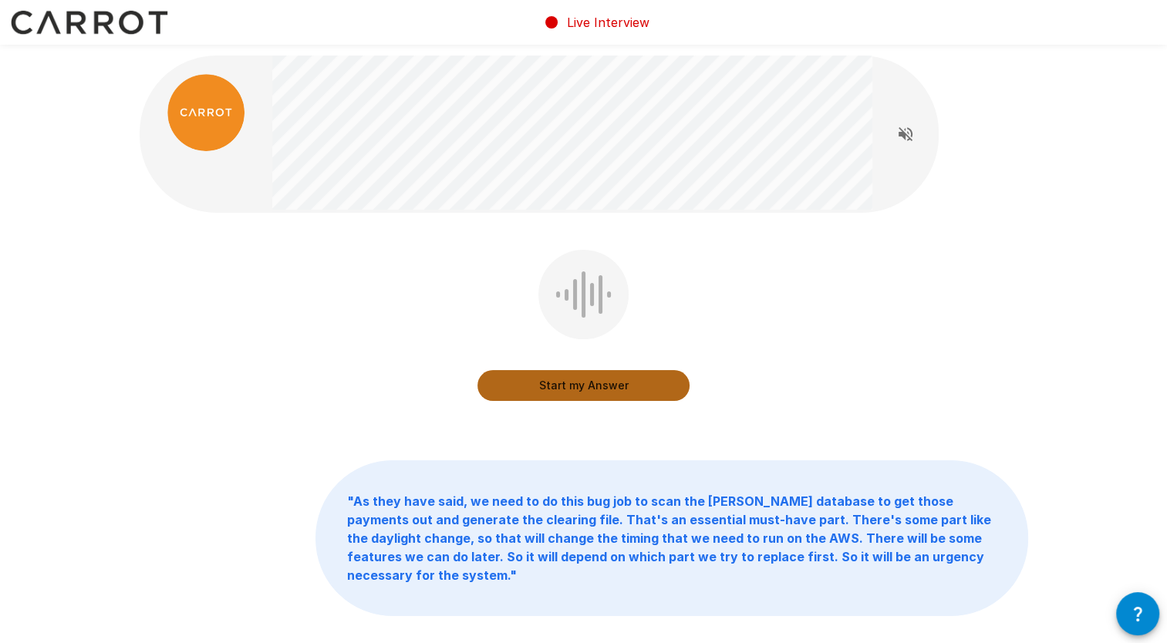
click at [565, 383] on button "Start my Answer" at bounding box center [583, 385] width 212 height 31
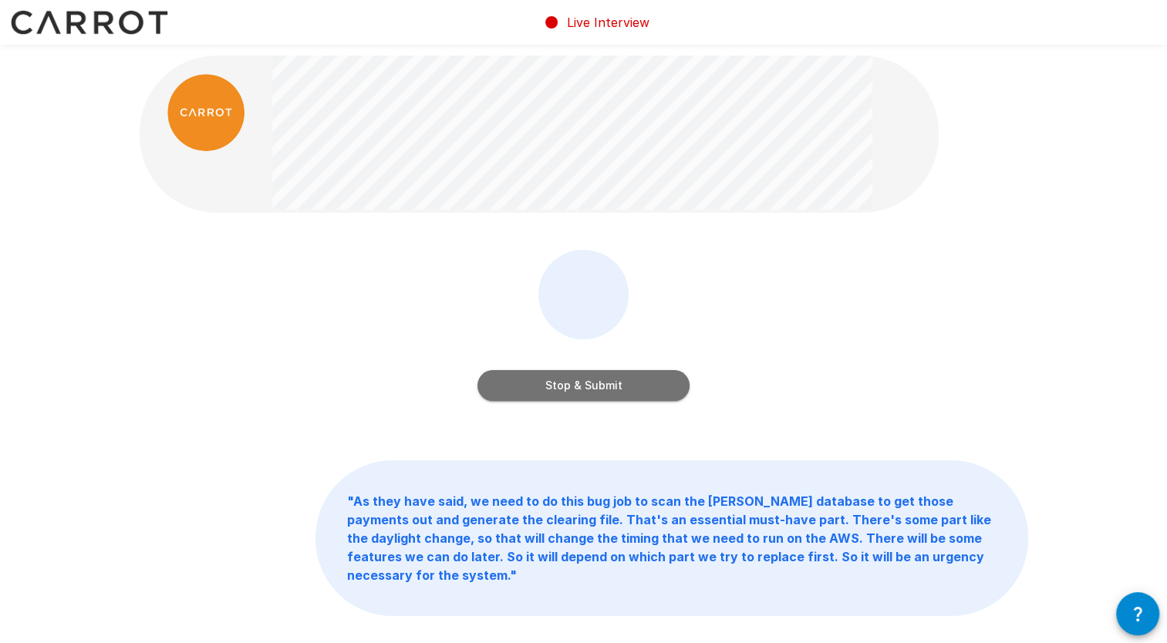
click at [565, 383] on button "Stop & Submit" at bounding box center [583, 385] width 212 height 31
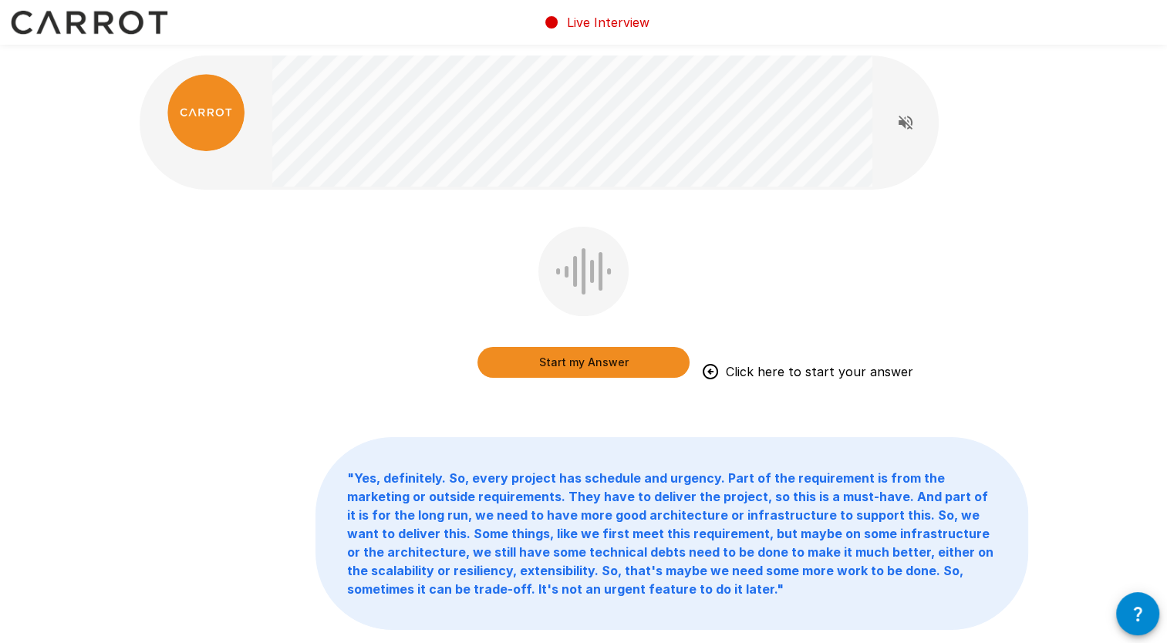
click at [596, 359] on button "Start my Answer" at bounding box center [583, 362] width 212 height 31
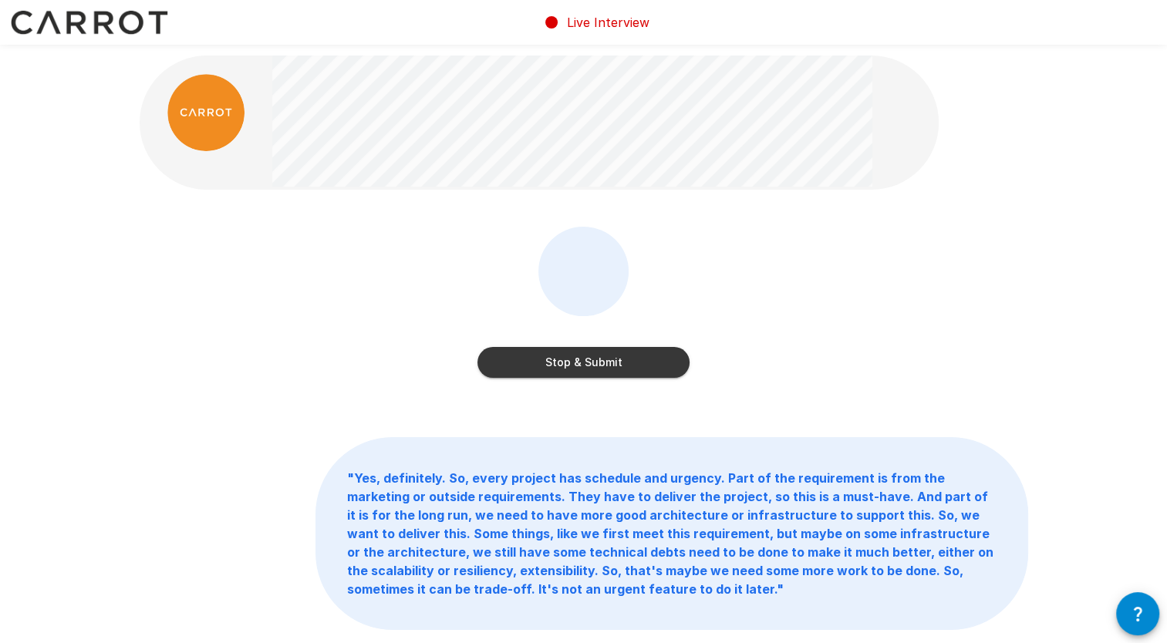
click at [596, 359] on button "Stop & Submit" at bounding box center [583, 362] width 212 height 31
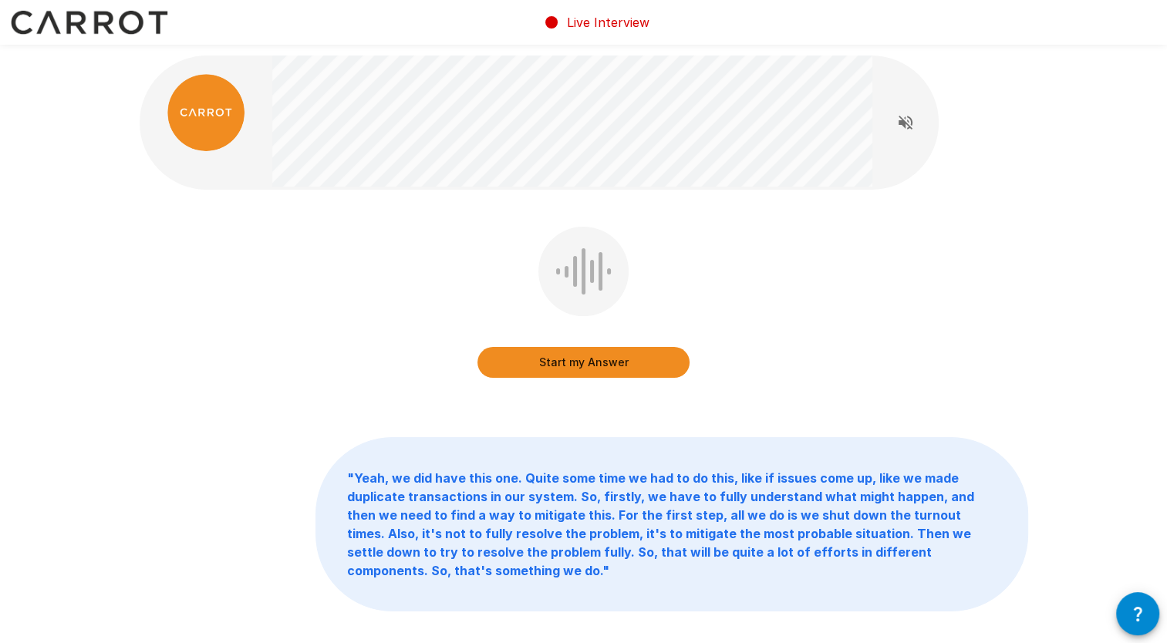
click at [591, 365] on button "Start my Answer" at bounding box center [583, 362] width 212 height 31
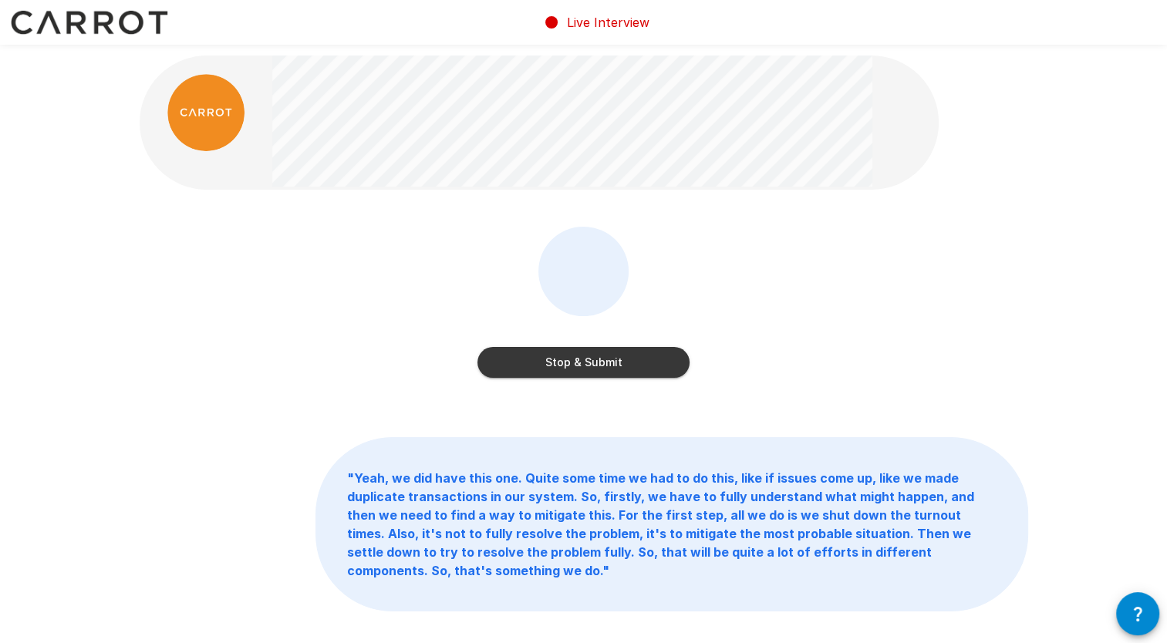
click at [588, 363] on button "Stop & Submit" at bounding box center [583, 362] width 212 height 31
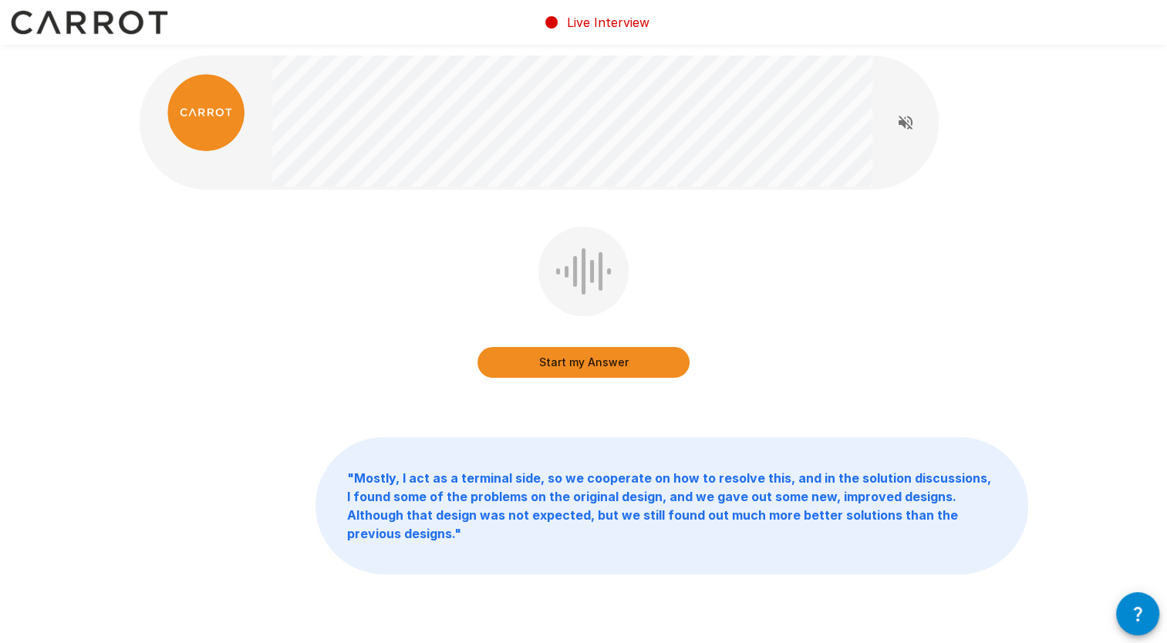
click at [578, 367] on button "Start my Answer" at bounding box center [583, 362] width 212 height 31
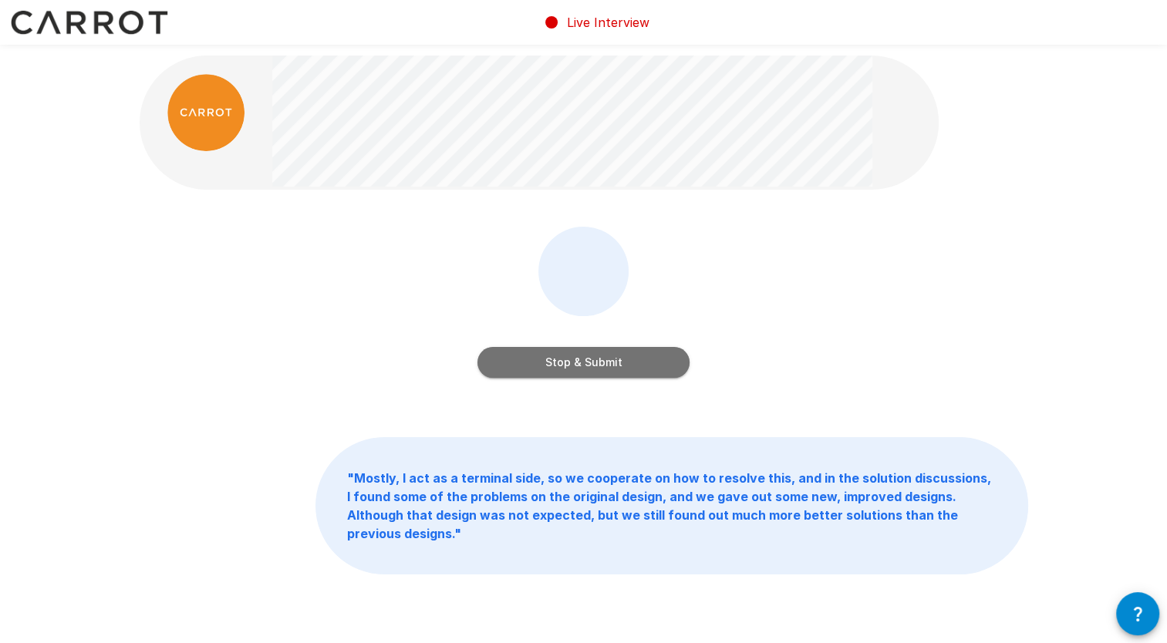
click at [583, 367] on button "Stop & Submit" at bounding box center [583, 362] width 212 height 31
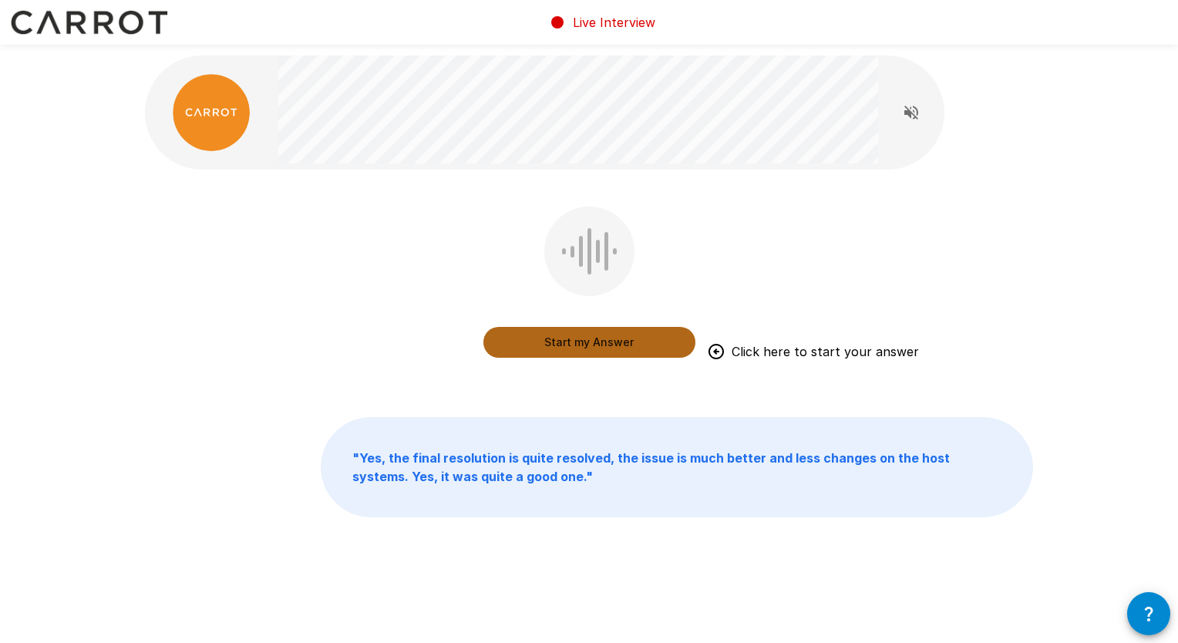
click at [595, 338] on button "Start my Answer" at bounding box center [590, 342] width 212 height 31
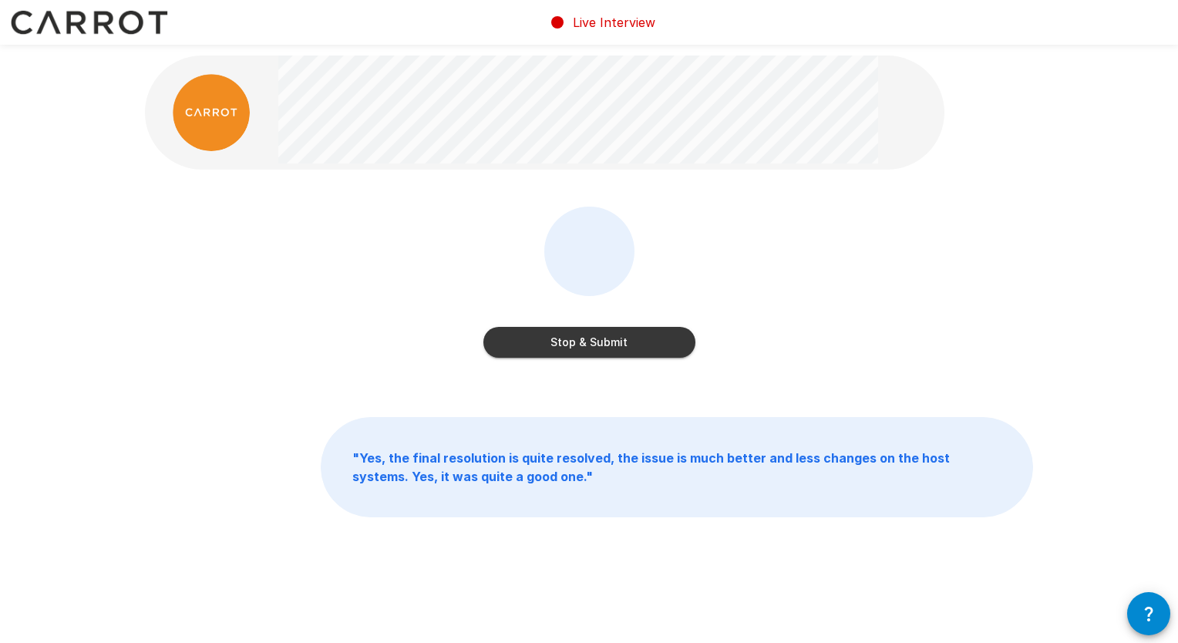
click at [593, 337] on button "Stop & Submit" at bounding box center [590, 342] width 212 height 31
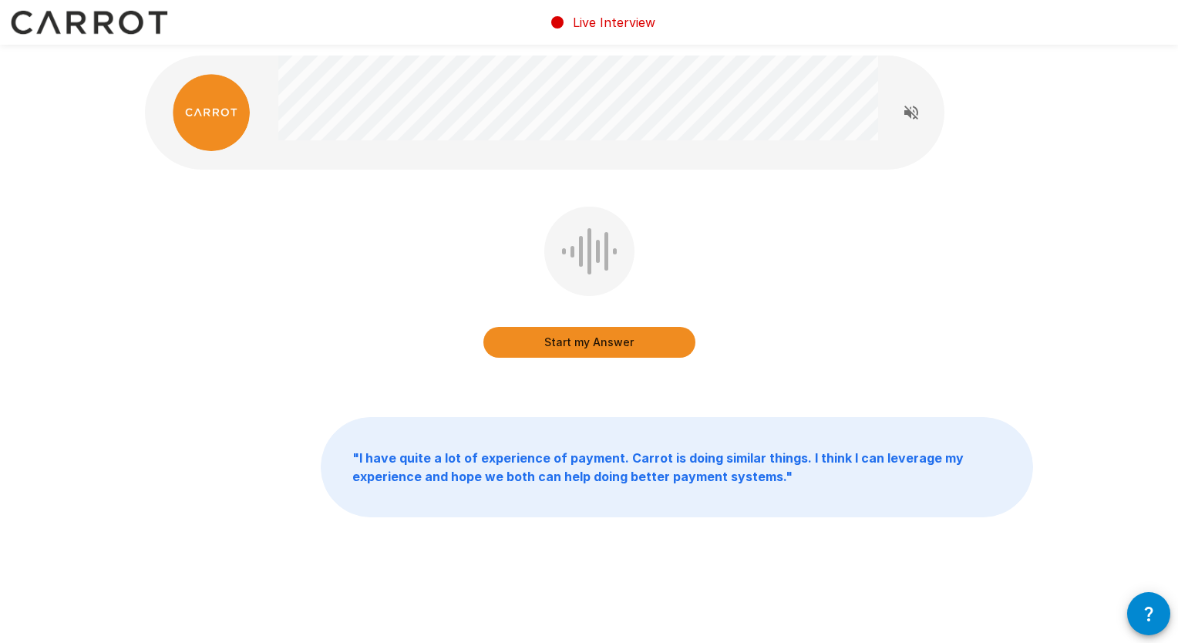
click at [588, 335] on button "Start my Answer" at bounding box center [590, 342] width 212 height 31
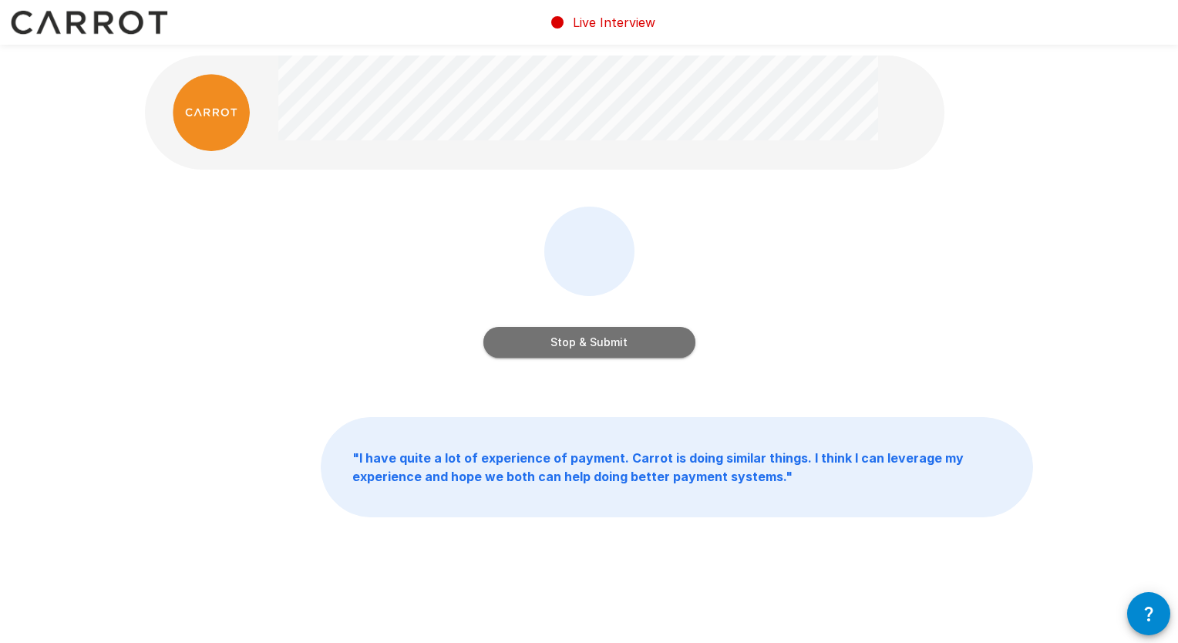
click at [589, 341] on button "Stop & Submit" at bounding box center [590, 342] width 212 height 31
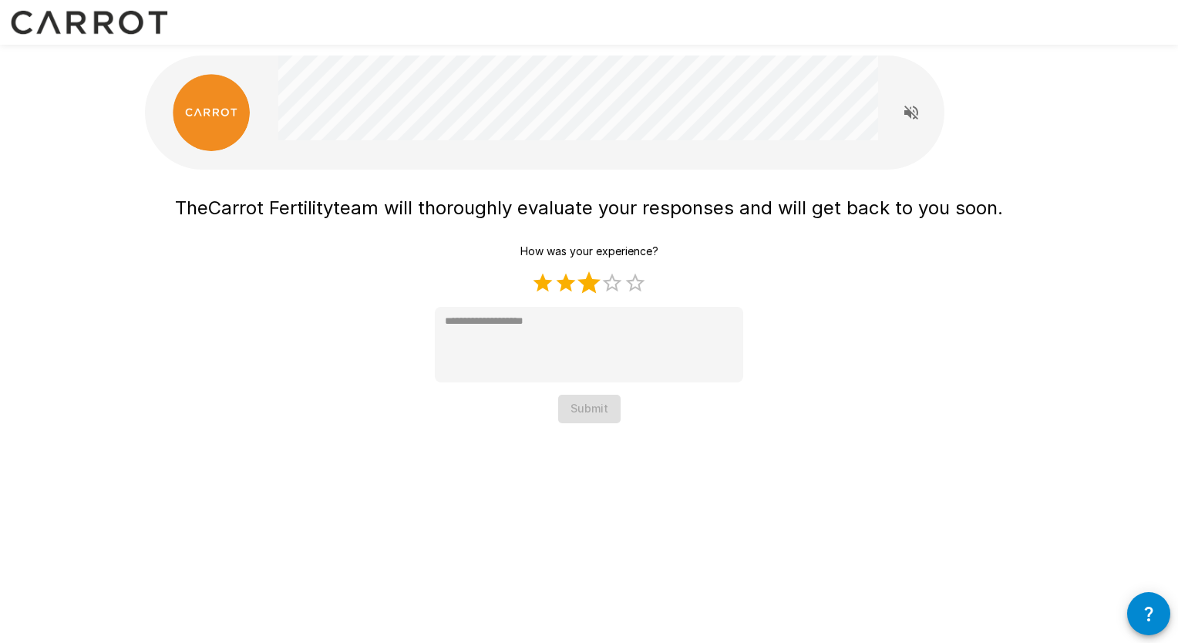
click at [590, 285] on label "3 Stars" at bounding box center [589, 282] width 23 height 23
type textarea "*"
click at [586, 406] on button "Submit" at bounding box center [589, 409] width 62 height 29
